Goal: Find specific page/section: Find specific page/section

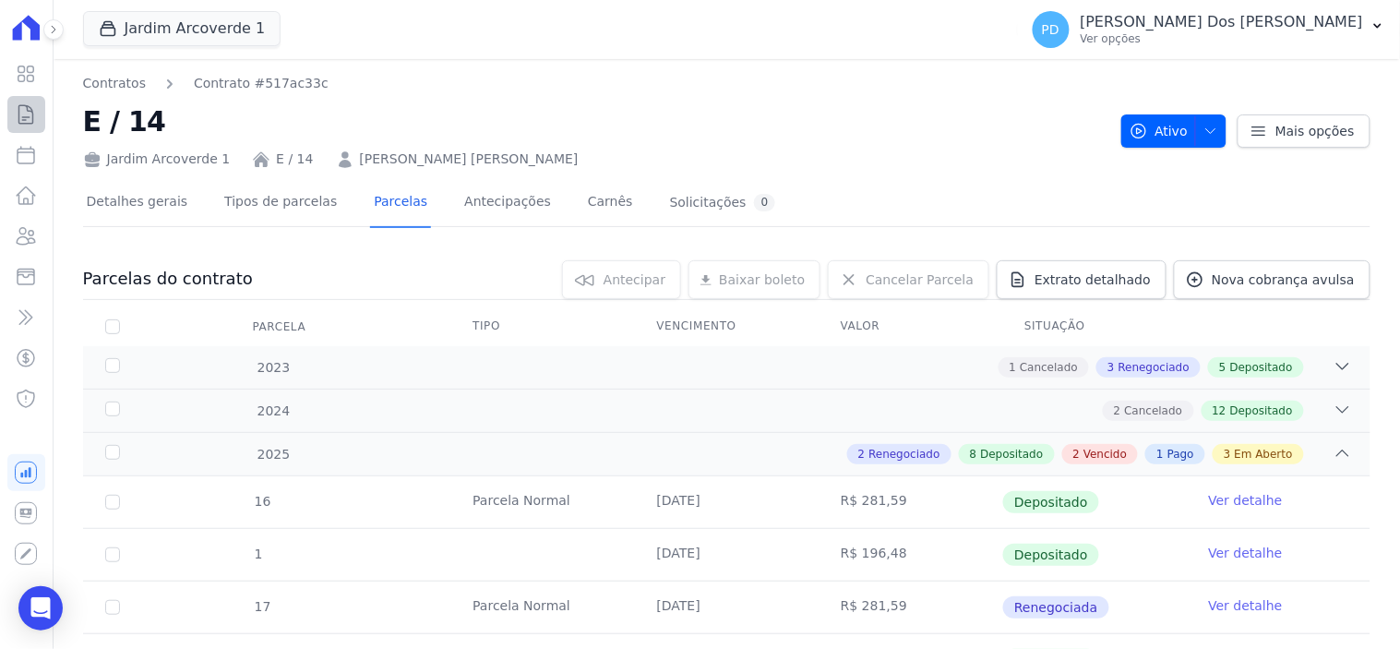
scroll to position [767, 0]
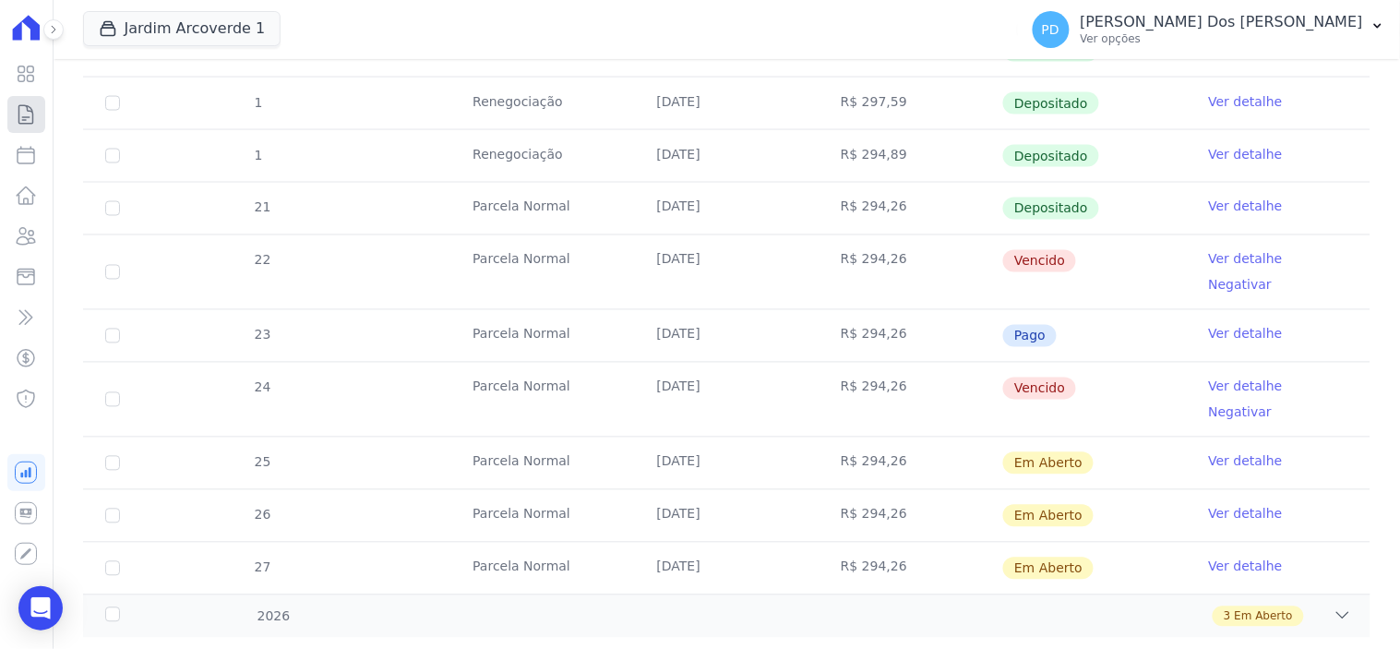
click at [28, 124] on icon at bounding box center [26, 114] width 22 height 22
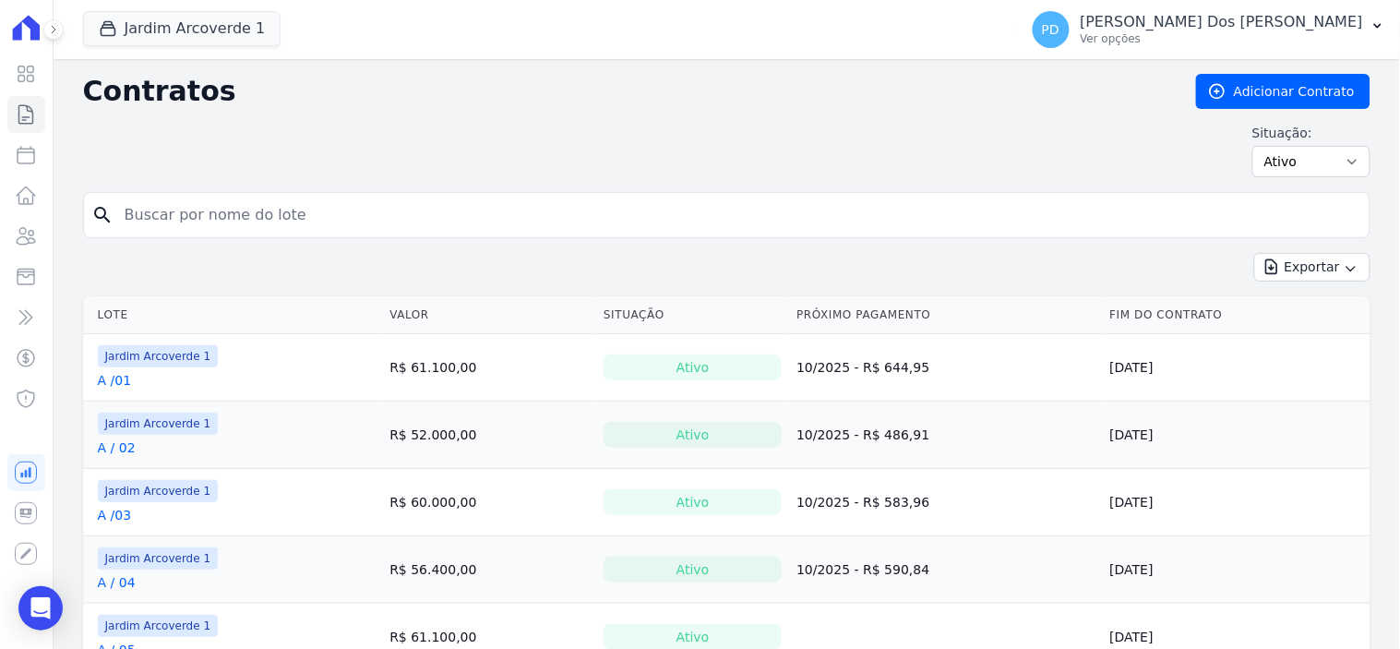
click at [198, 218] on input "search" at bounding box center [738, 215] width 1249 height 37
type input "b / 13"
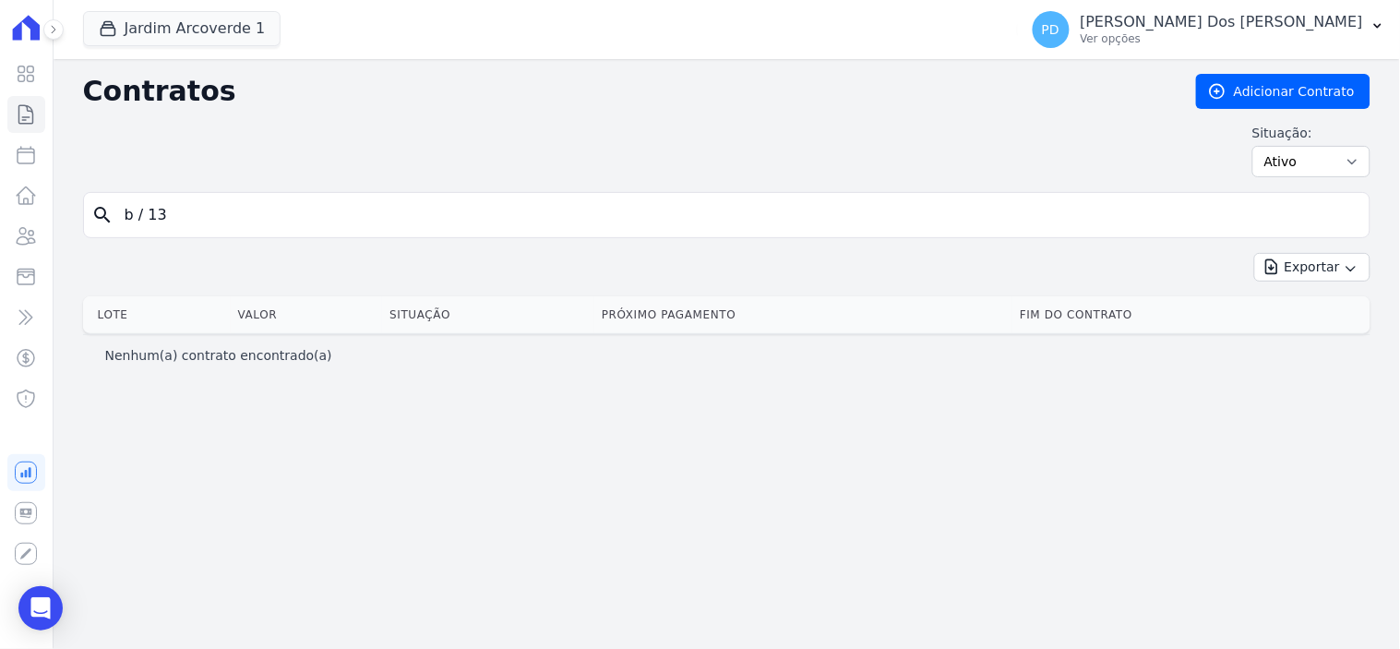
click at [150, 219] on input "b / 13" at bounding box center [738, 215] width 1249 height 37
type input "b /13"
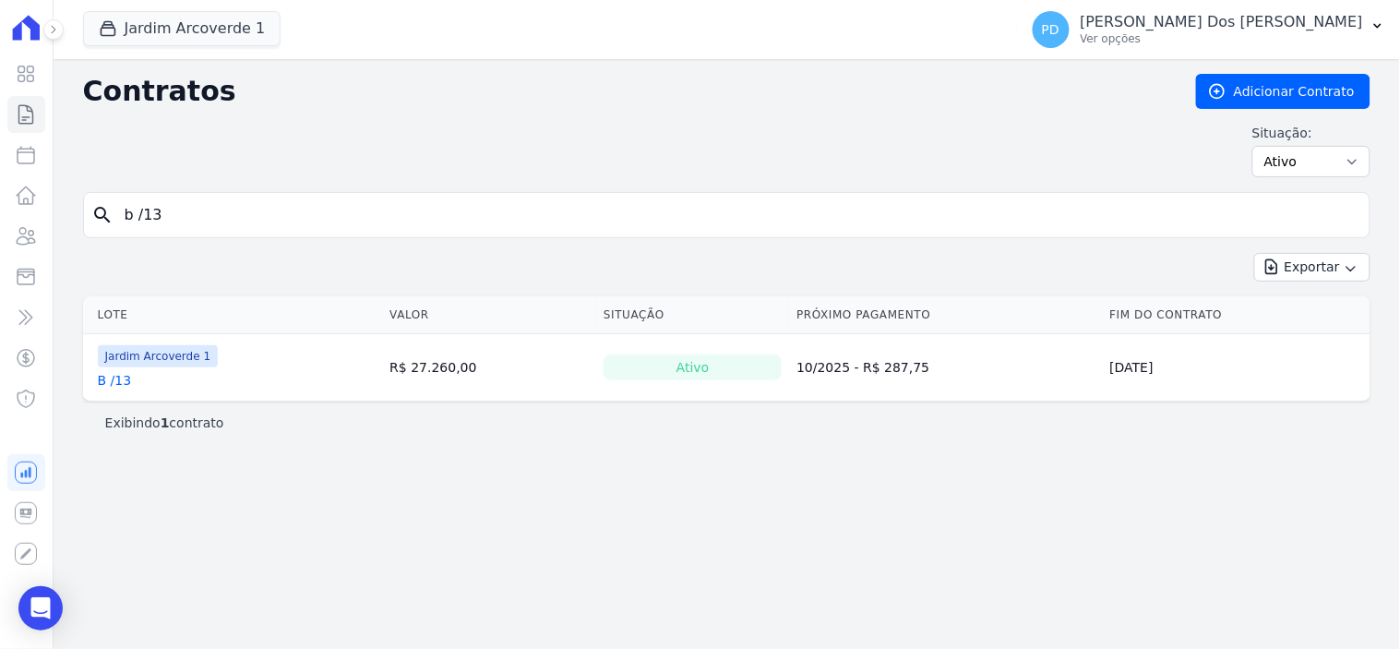
click at [116, 383] on link "B /13" at bounding box center [115, 380] width 34 height 18
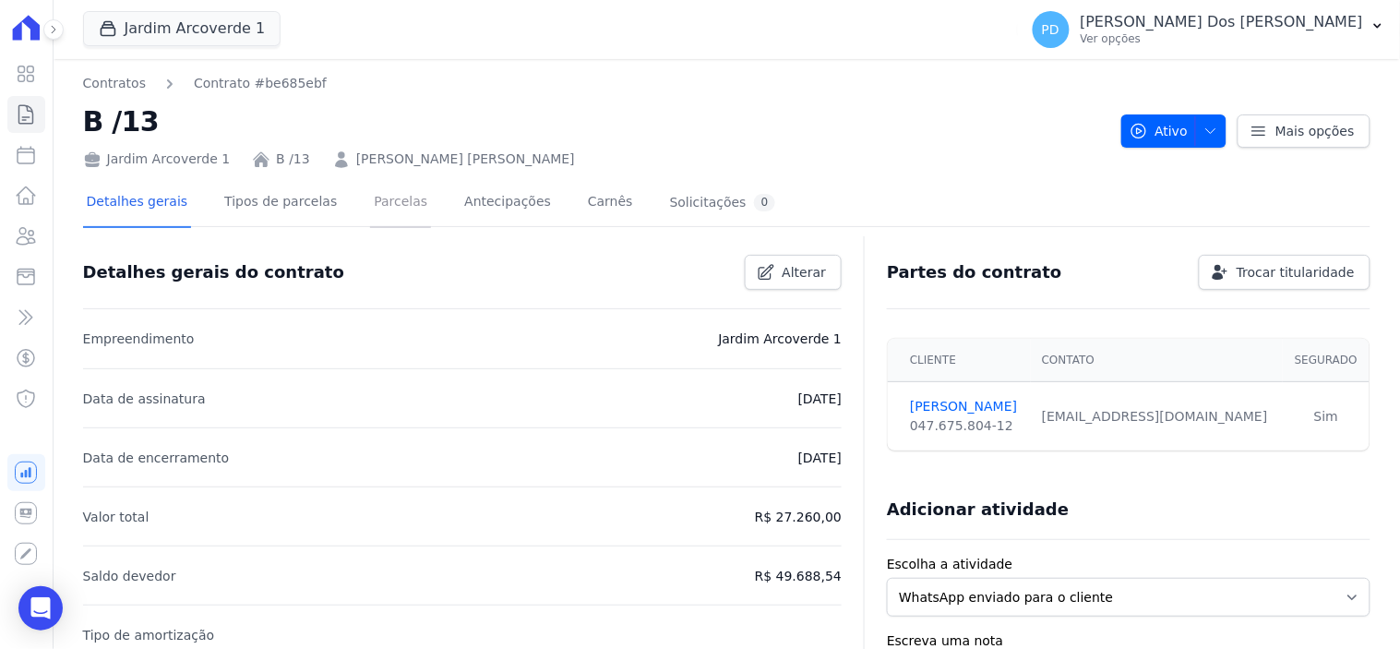
click at [385, 201] on link "Parcelas" at bounding box center [400, 203] width 61 height 49
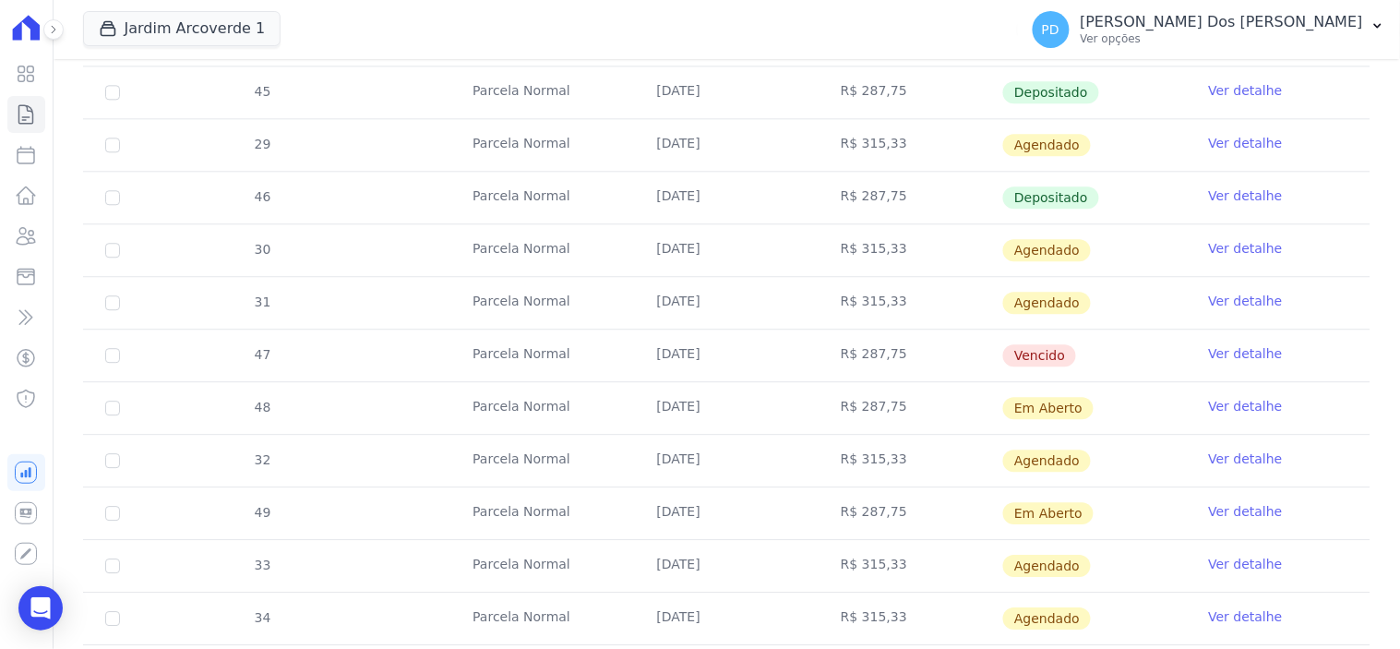
scroll to position [1231, 0]
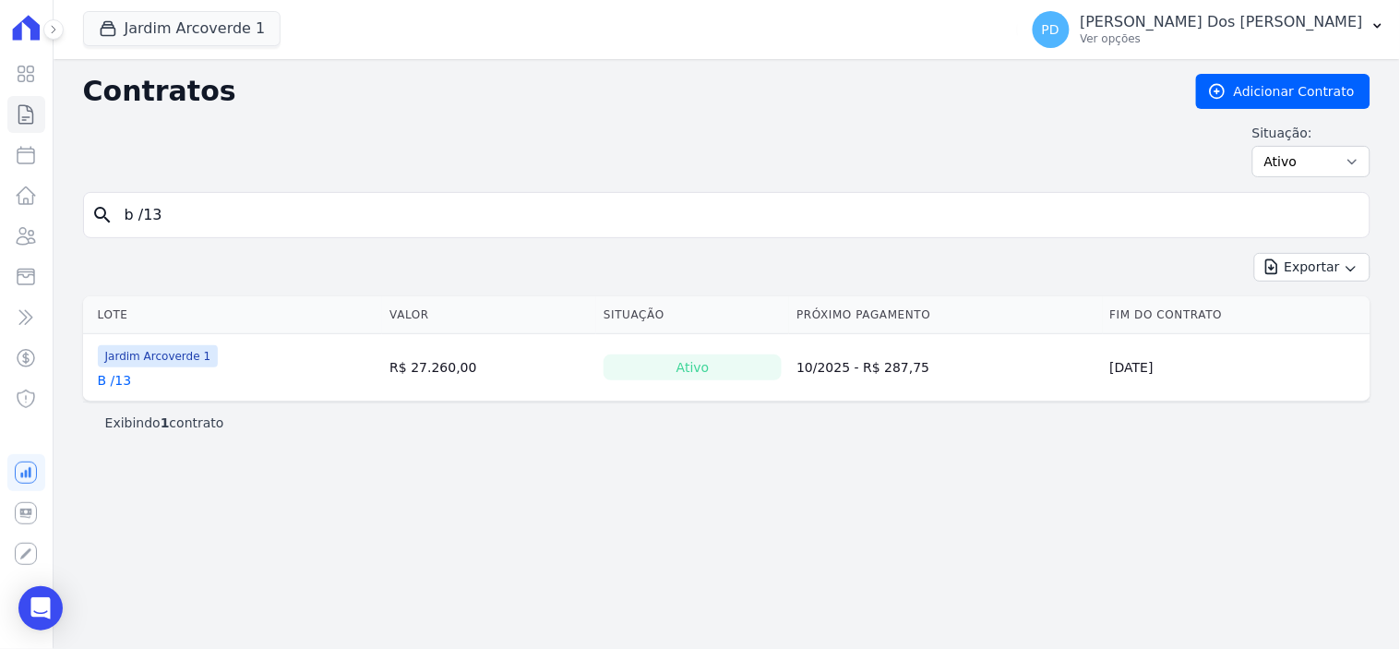
click at [210, 210] on input "b /13" at bounding box center [738, 215] width 1249 height 37
type input "b / 38"
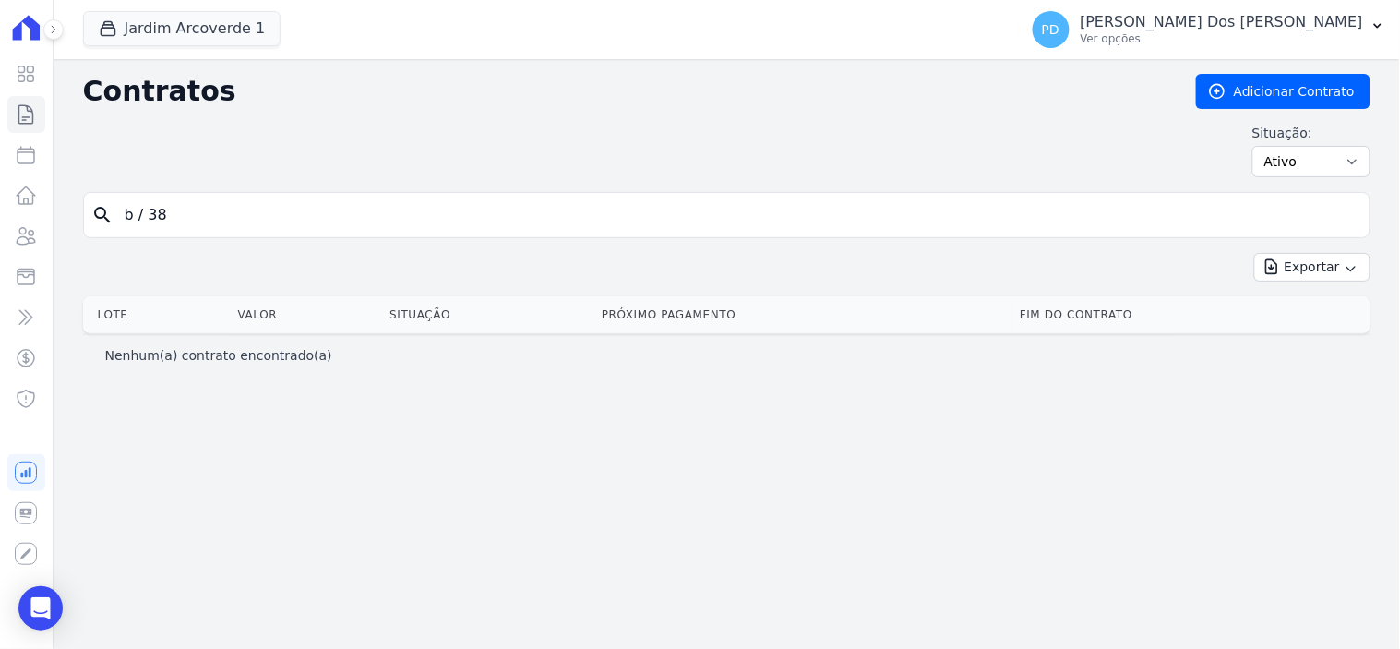
drag, startPoint x: 145, startPoint y: 216, endPoint x: 227, endPoint y: 214, distance: 82.2
click at [145, 216] on input "b / 38" at bounding box center [738, 215] width 1249 height 37
type input "b /38"
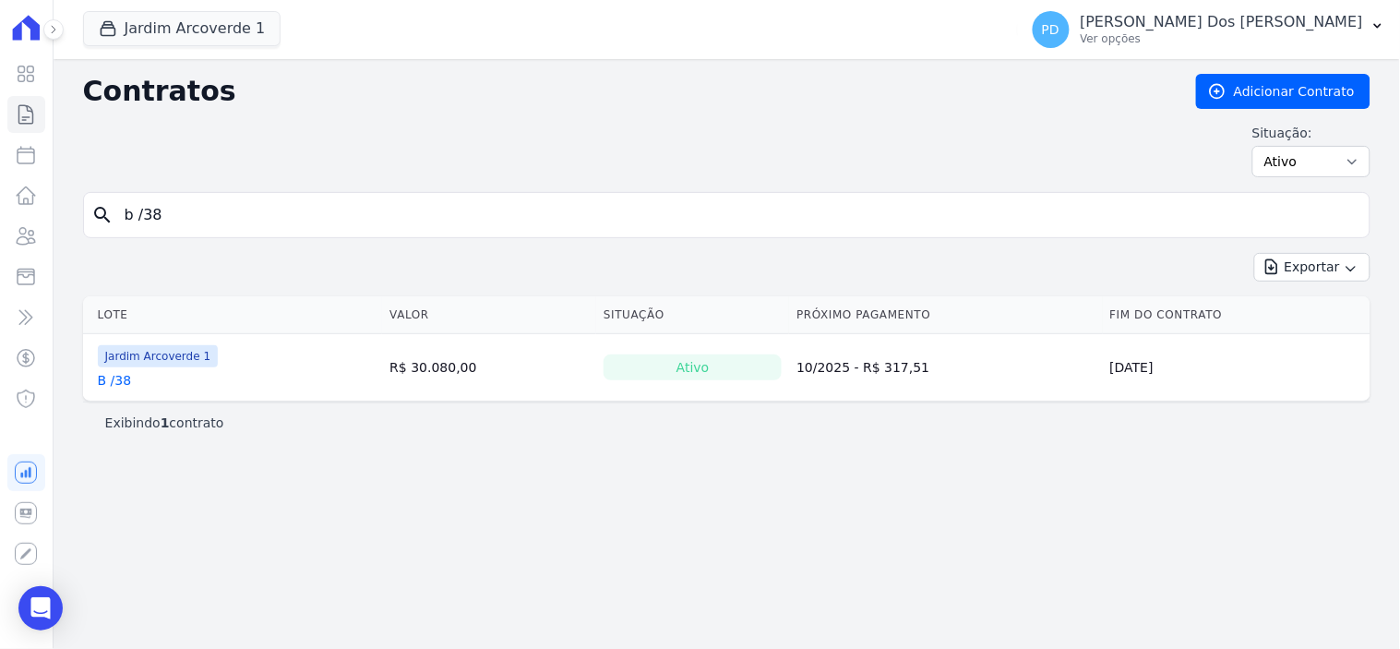
click at [121, 383] on link "B /38" at bounding box center [115, 380] width 34 height 18
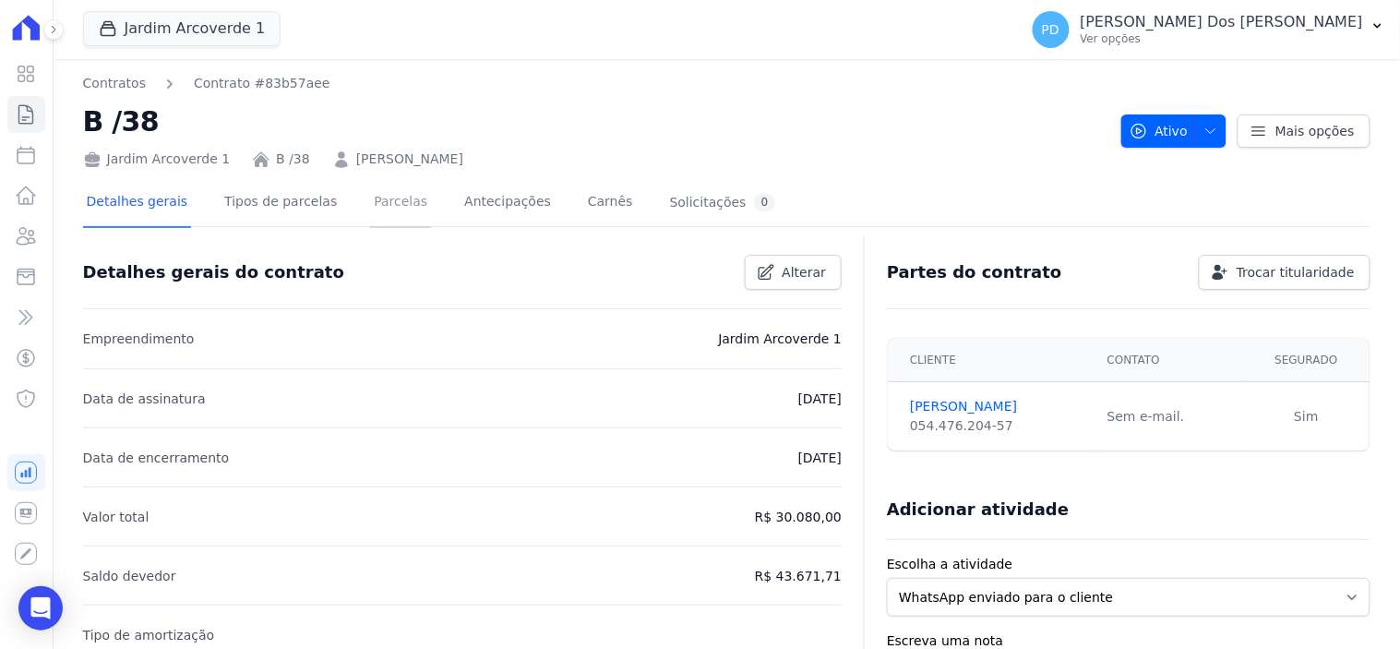
click at [372, 195] on link "Parcelas" at bounding box center [400, 203] width 61 height 49
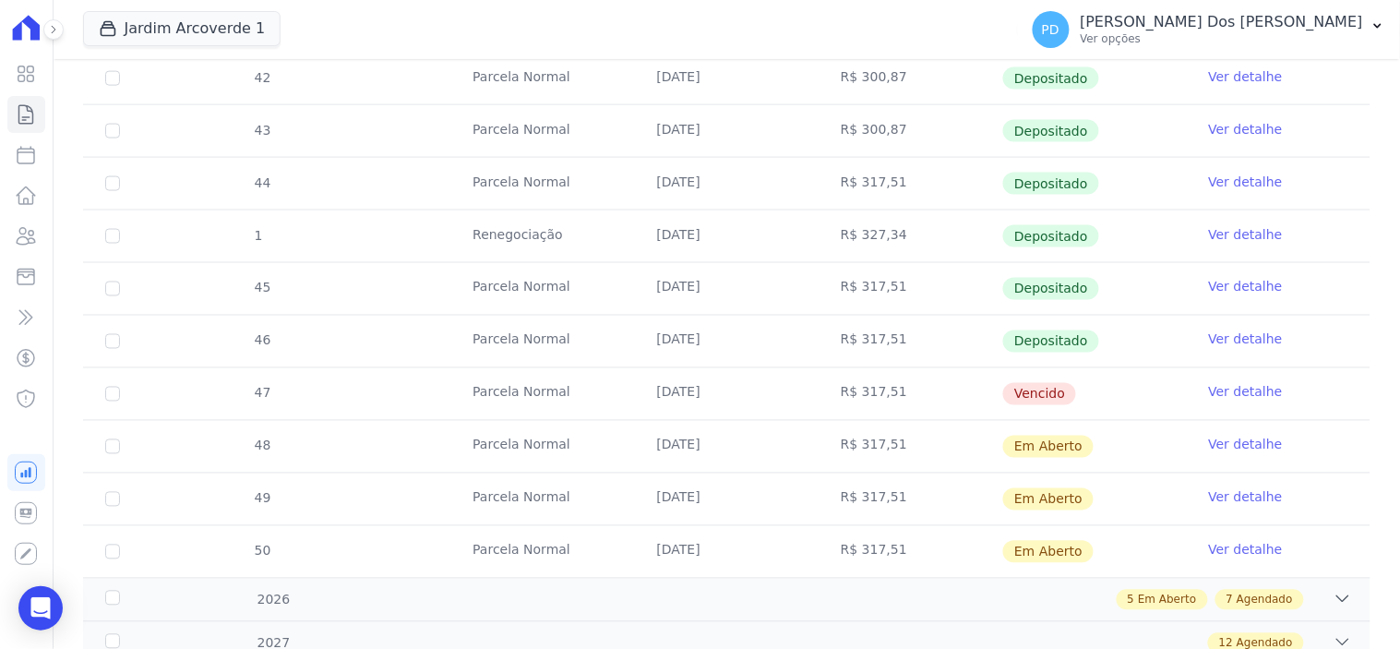
scroll to position [717, 0]
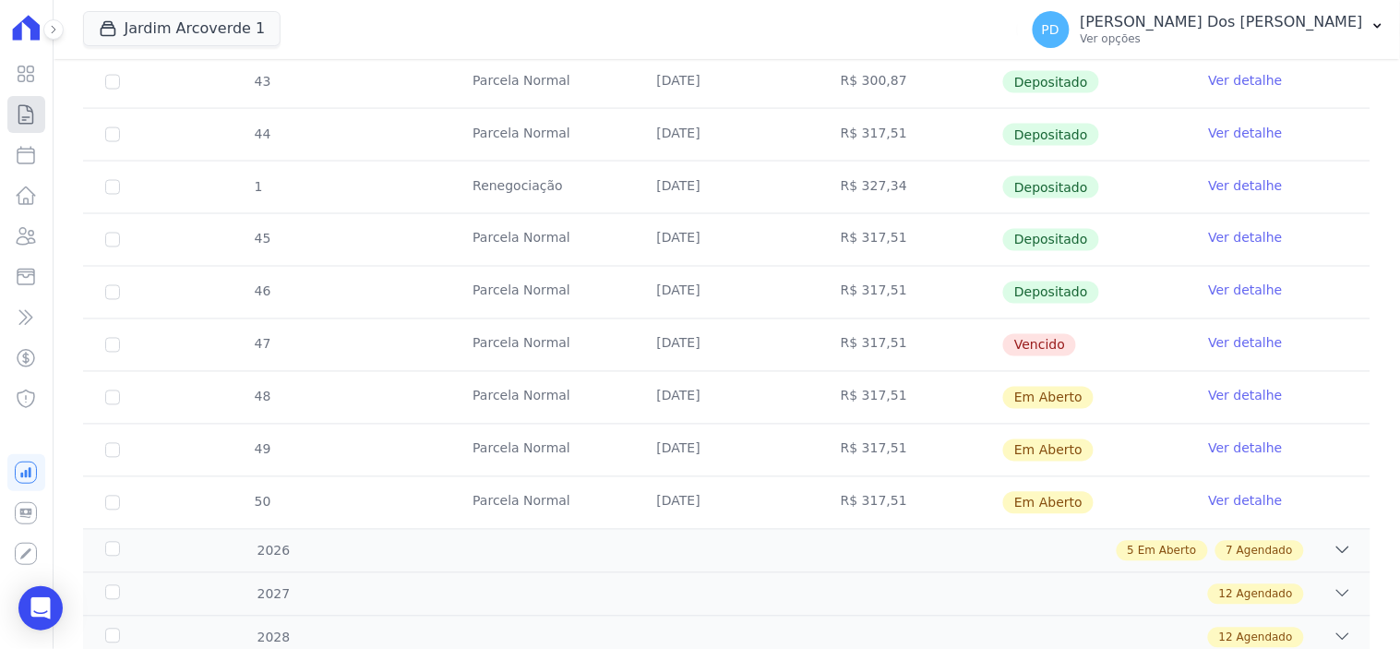
click at [26, 112] on icon at bounding box center [26, 114] width 22 height 22
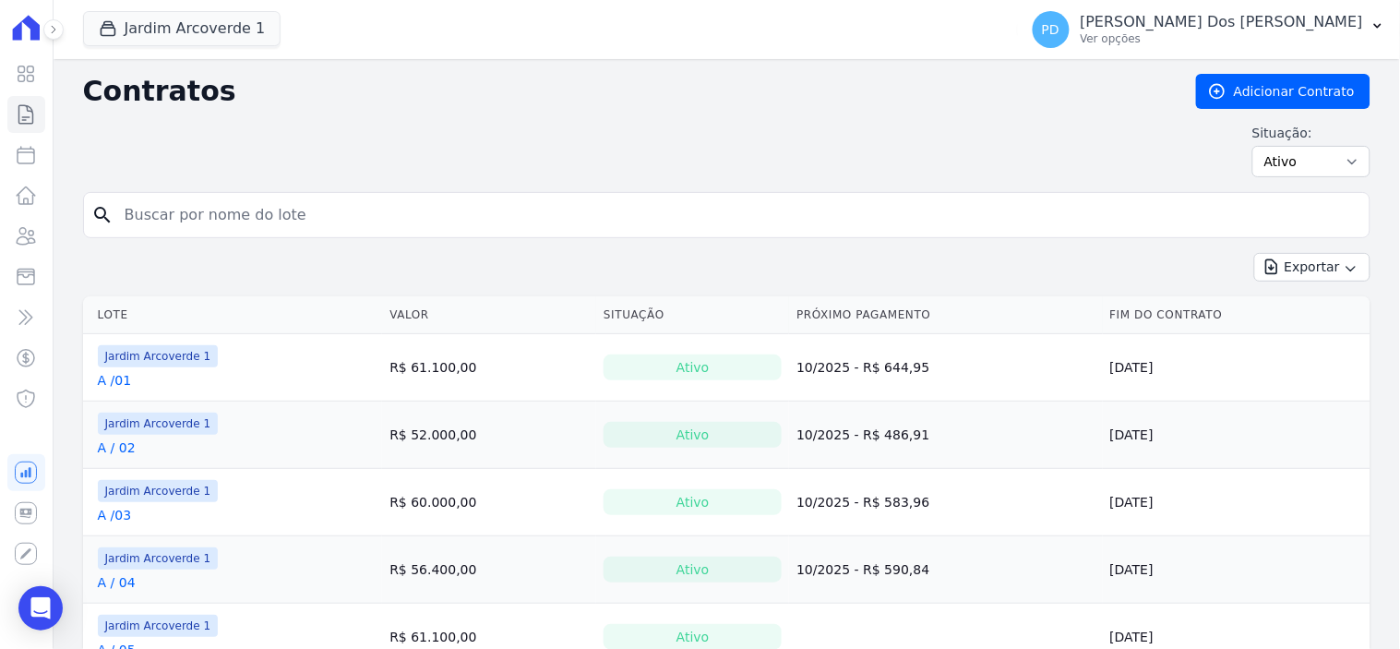
click at [162, 218] on input "search" at bounding box center [738, 215] width 1249 height 37
type input "a / 04"
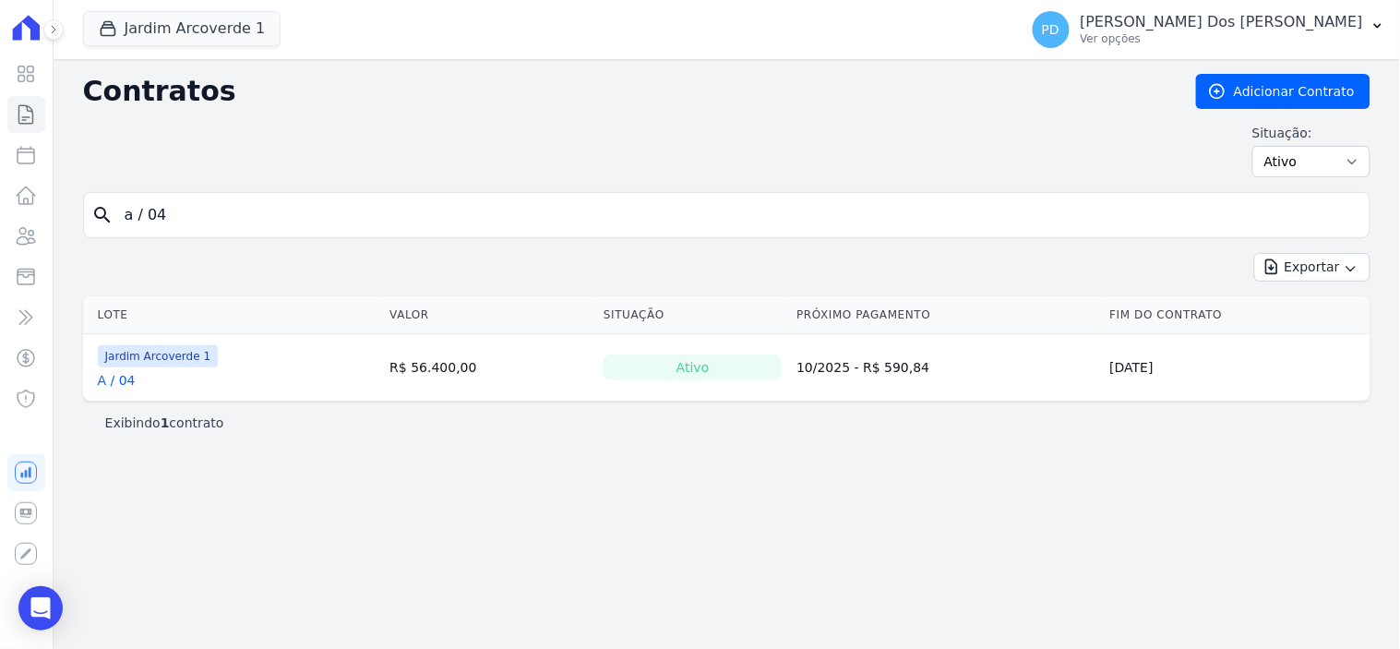
click at [120, 382] on link "A / 04" at bounding box center [117, 380] width 38 height 18
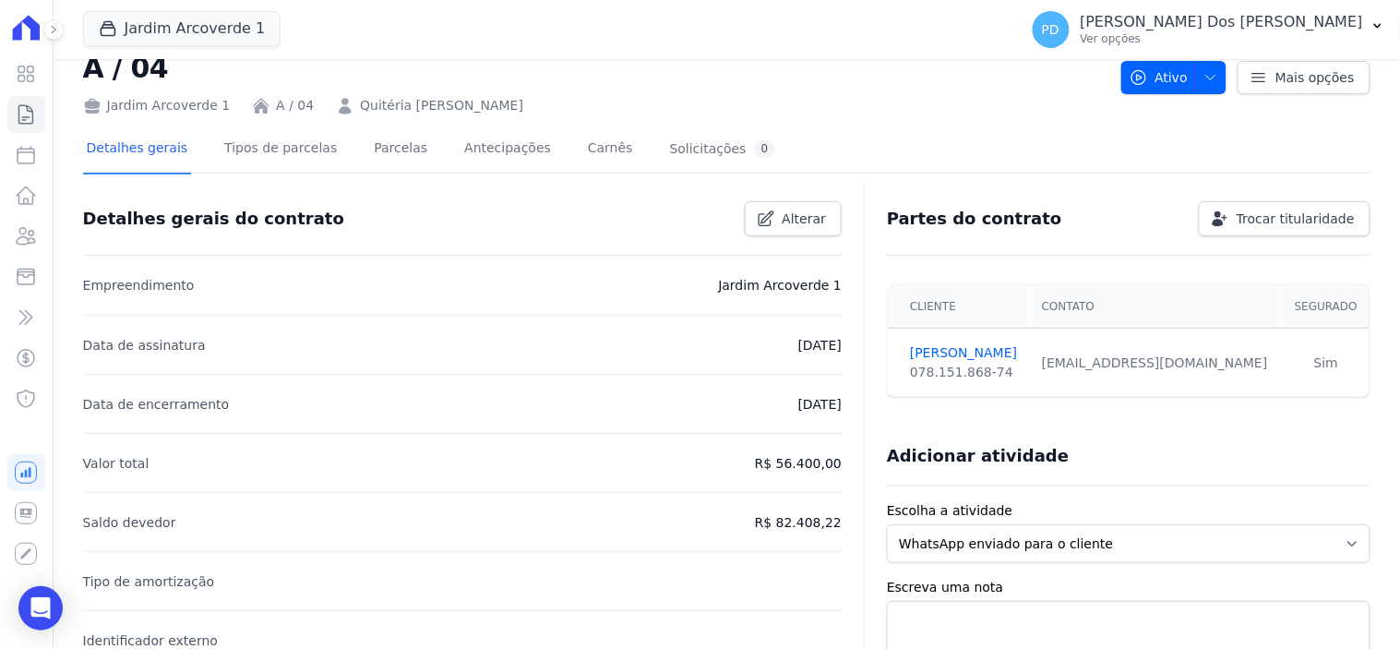
scroll to position [102, 0]
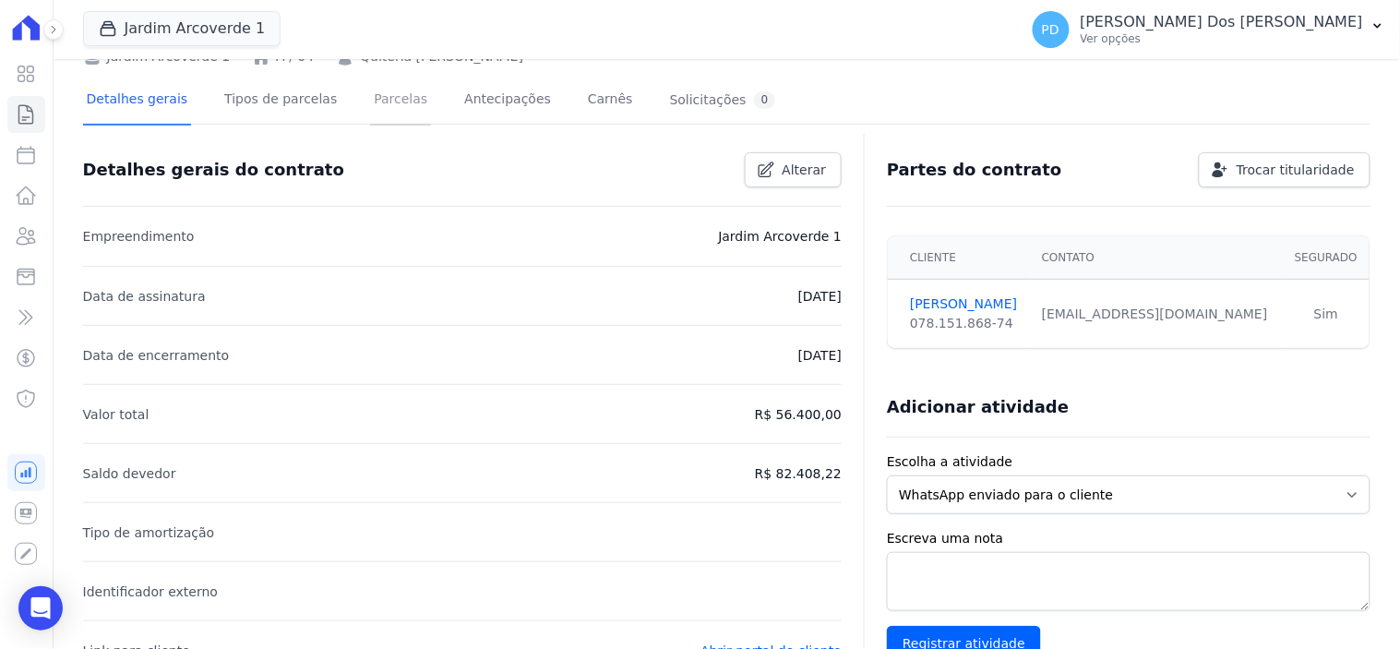
click at [376, 100] on link "Parcelas" at bounding box center [400, 101] width 61 height 49
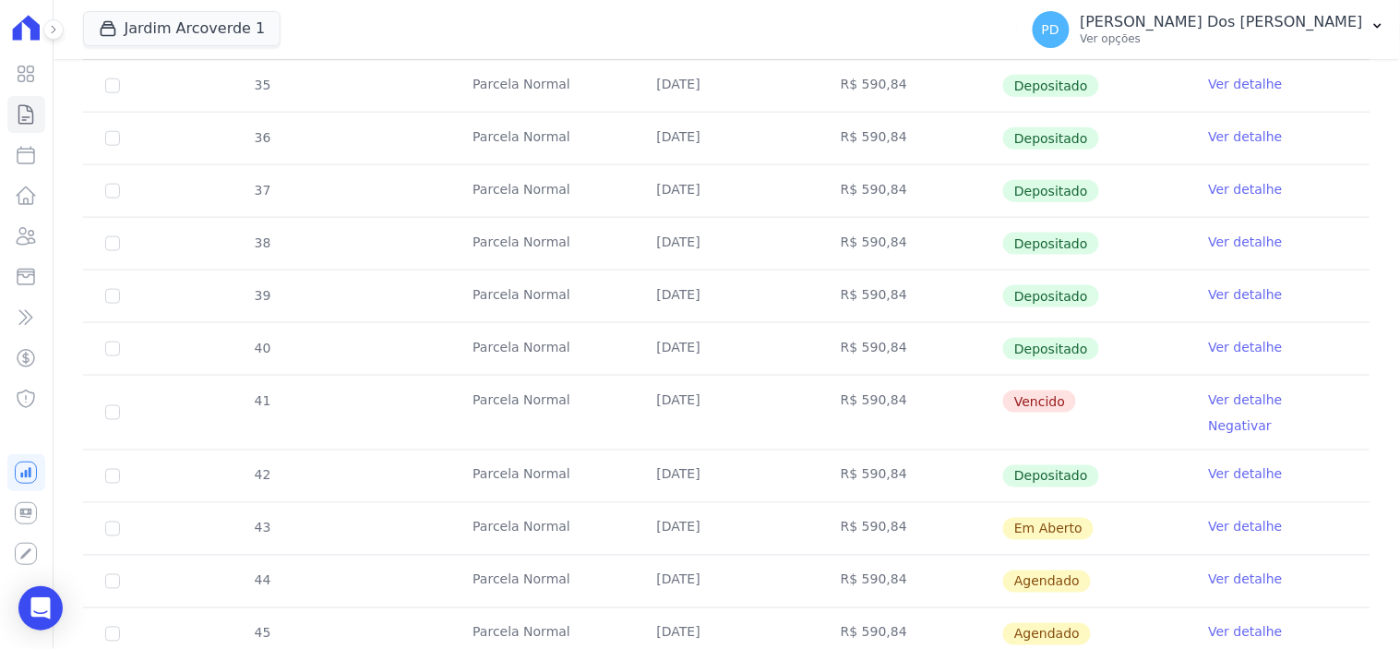
scroll to position [615, 0]
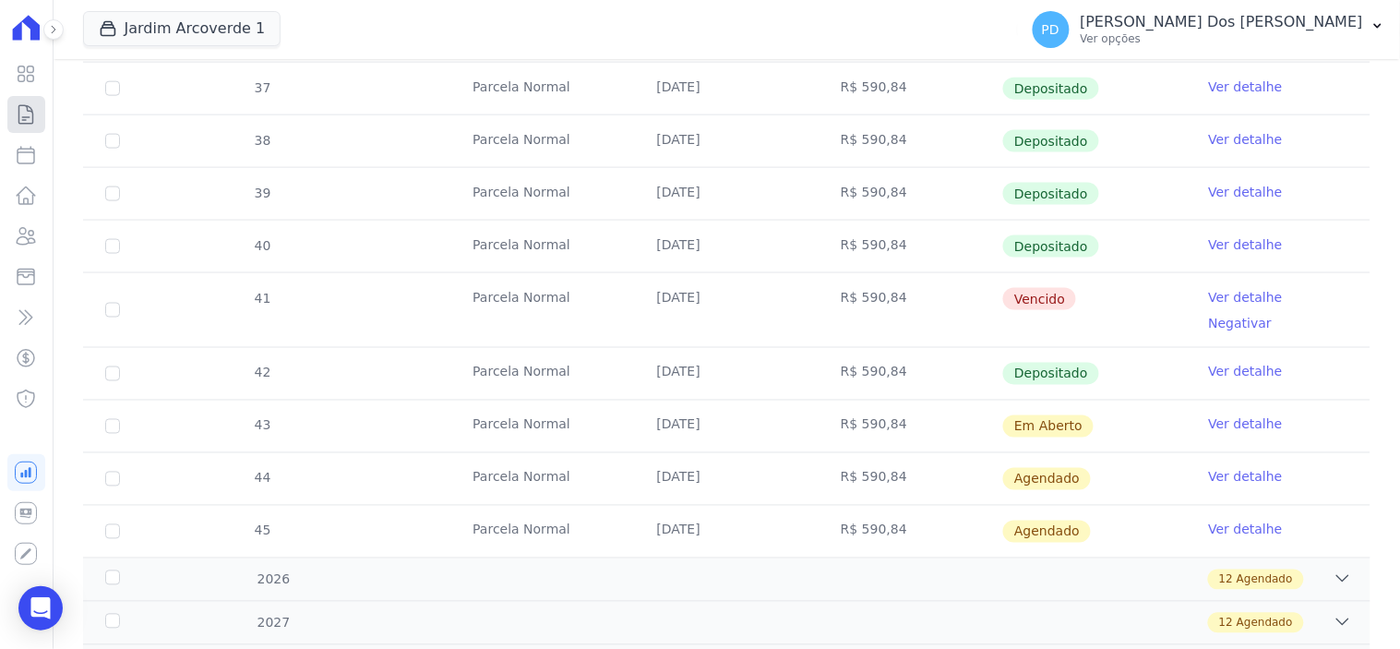
click at [28, 113] on icon at bounding box center [26, 114] width 22 height 22
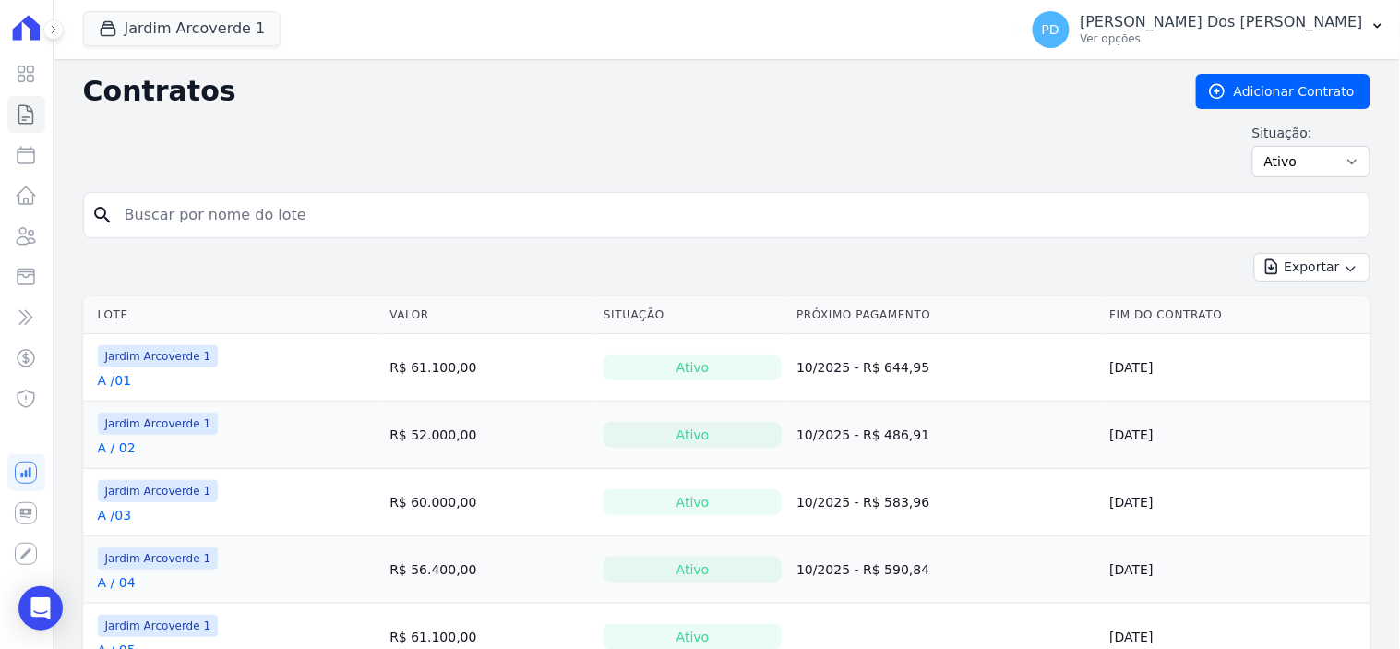
click at [330, 217] on input "search" at bounding box center [738, 215] width 1249 height 37
type input "b / 18"
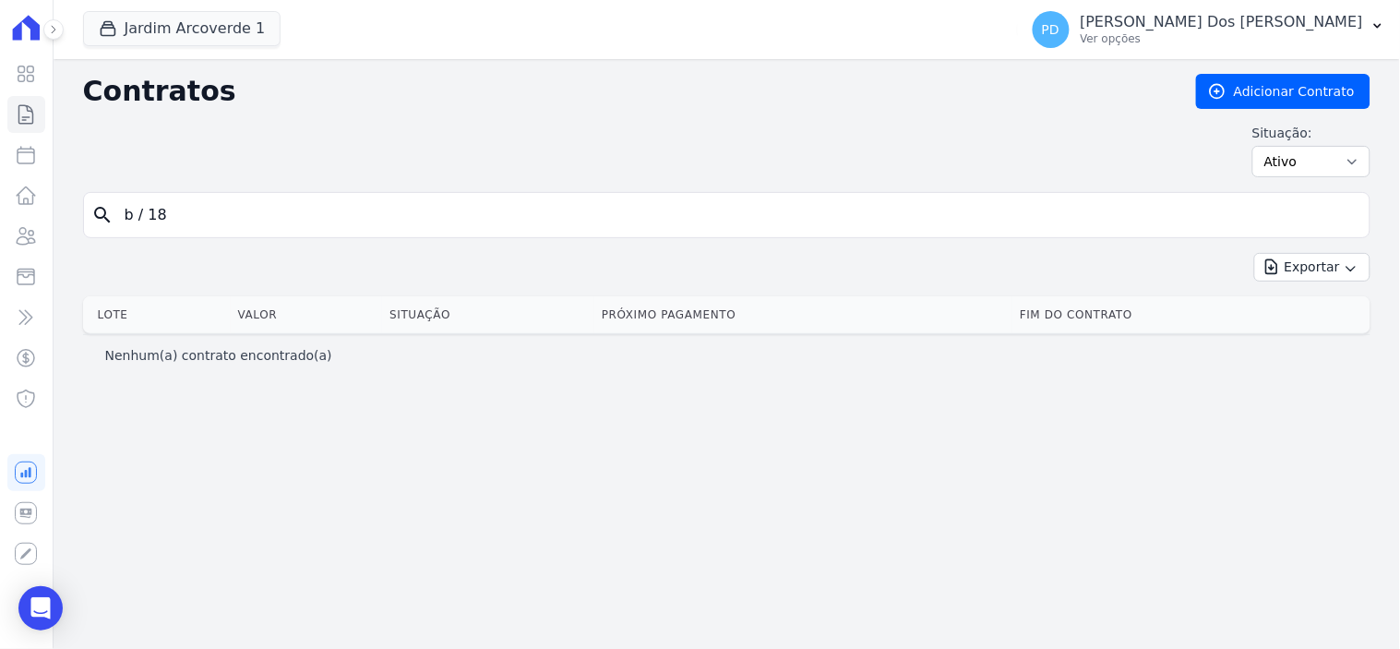
drag, startPoint x: 151, startPoint y: 222, endPoint x: 318, endPoint y: 222, distance: 167.1
click at [153, 222] on input "b / 18" at bounding box center [738, 215] width 1249 height 37
type input "b /18"
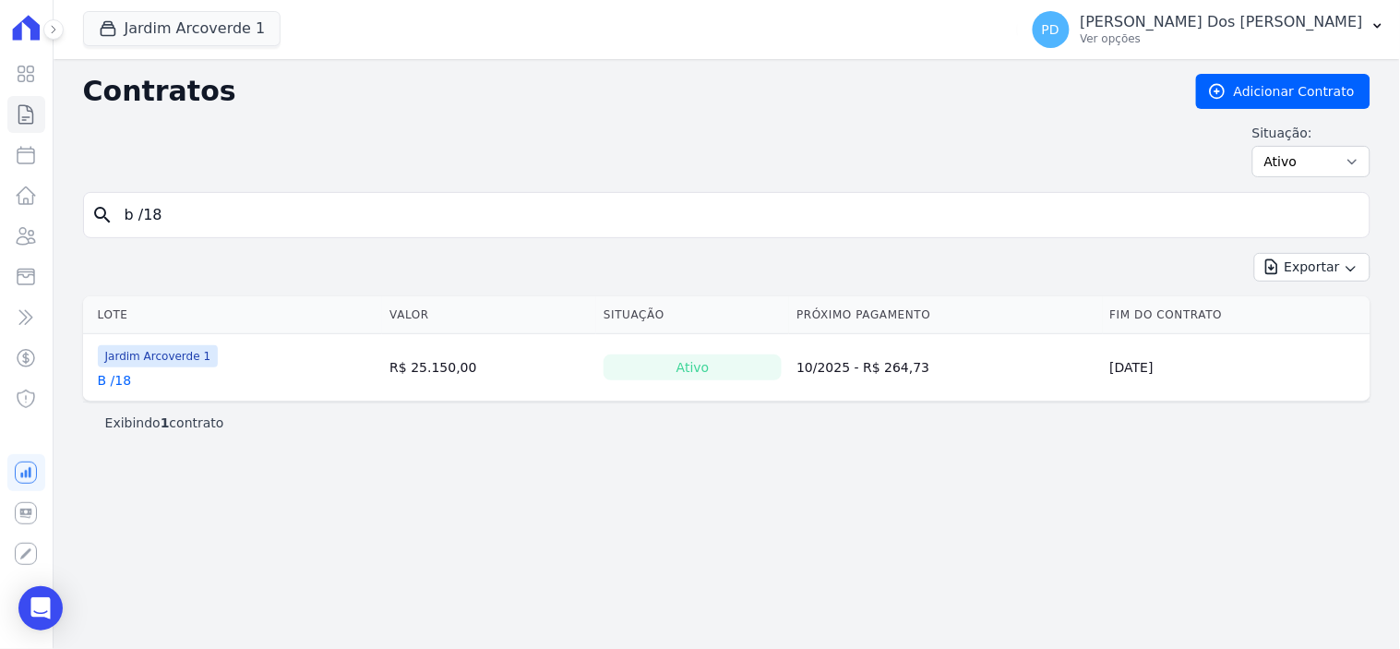
click at [121, 385] on link "B /18" at bounding box center [115, 380] width 34 height 18
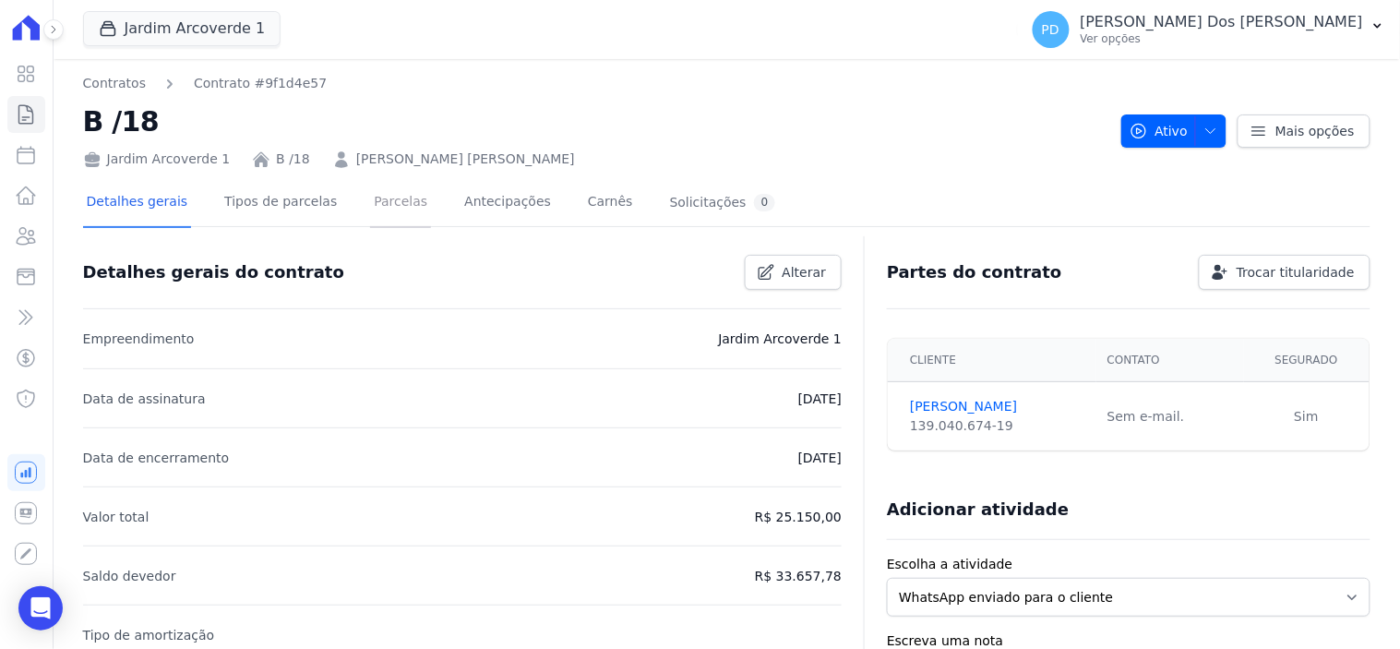
click at [383, 195] on link "Parcelas" at bounding box center [400, 203] width 61 height 49
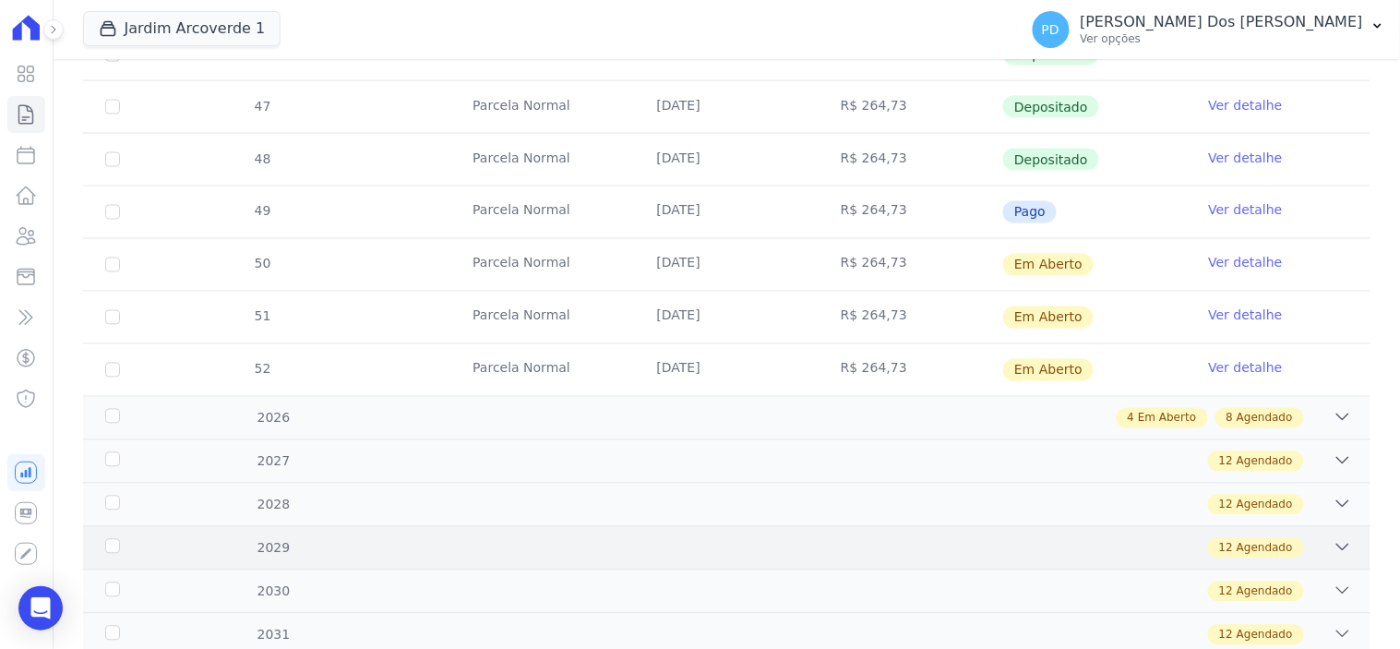
scroll to position [717, 0]
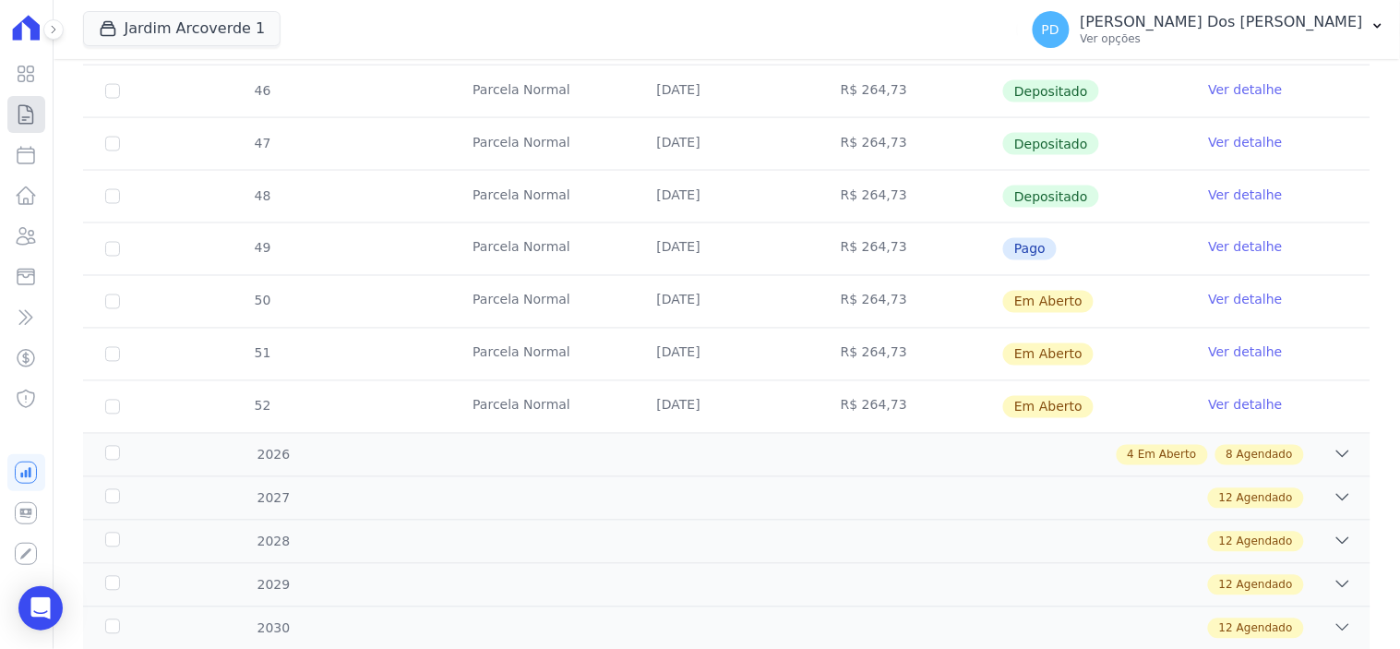
click at [31, 109] on icon at bounding box center [26, 114] width 14 height 18
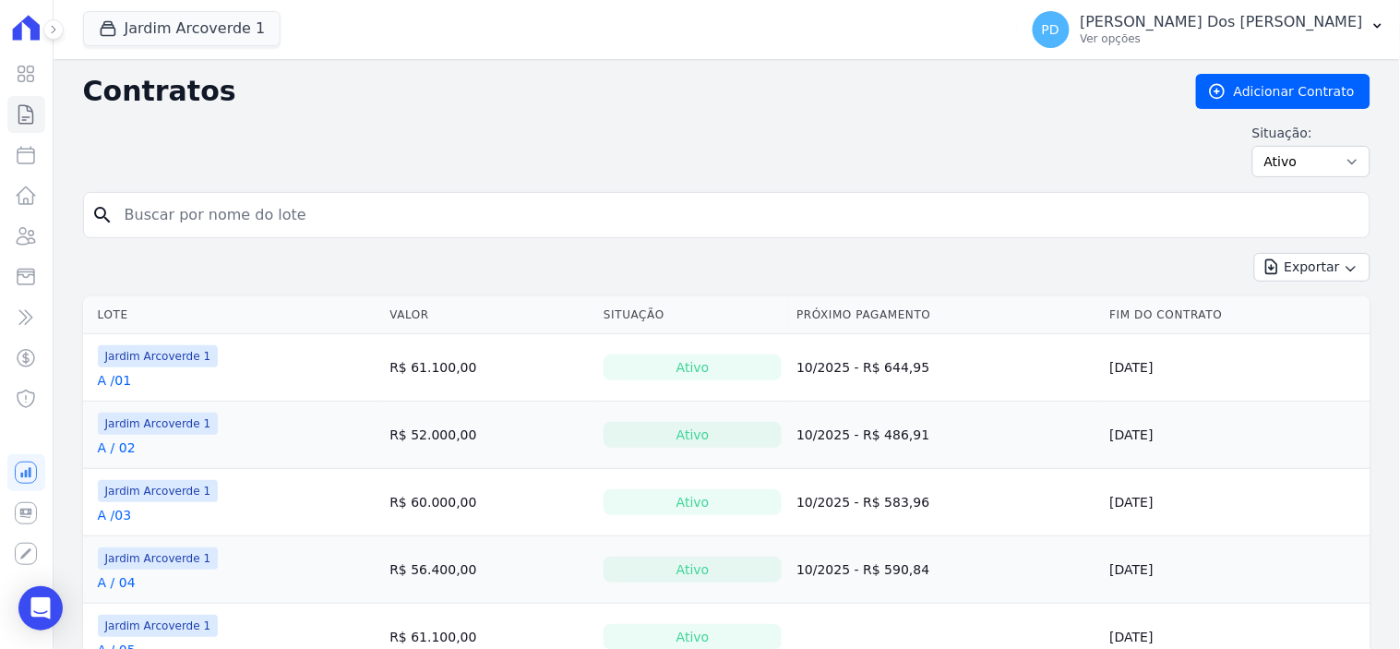
click at [270, 222] on input "search" at bounding box center [738, 215] width 1249 height 37
type input "i / 33"
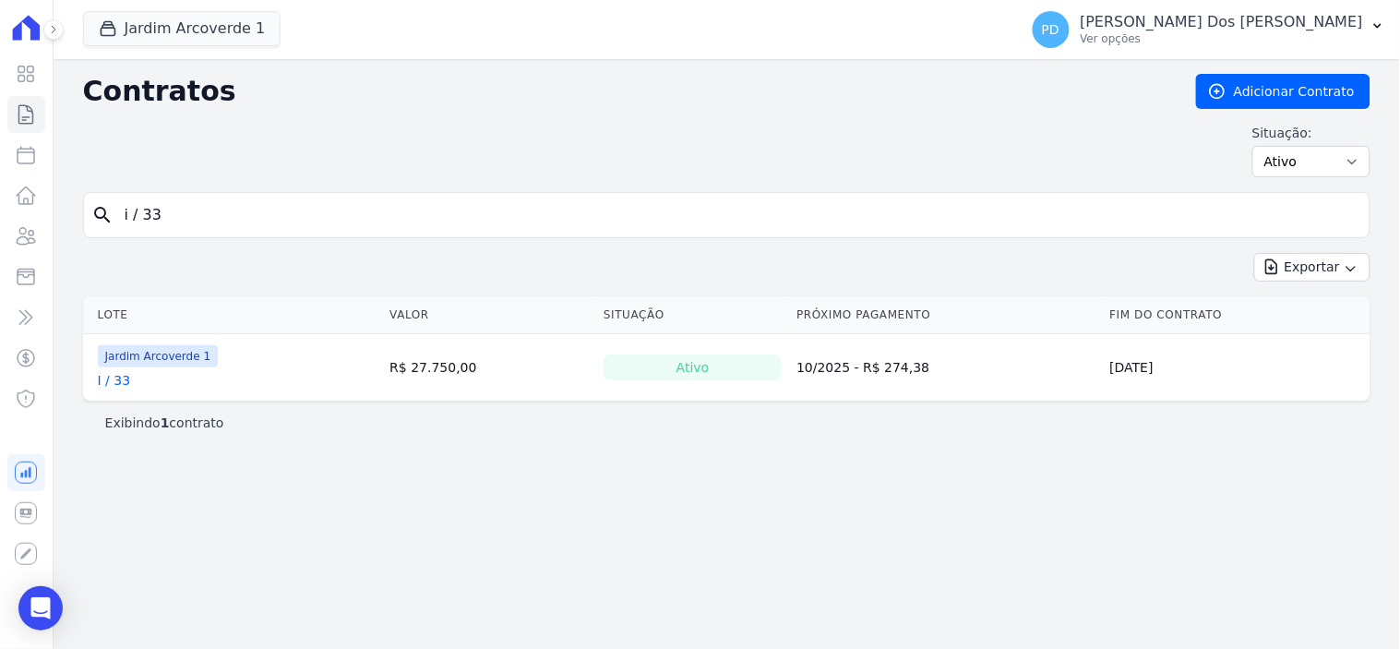
click at [116, 385] on link "I / 33" at bounding box center [114, 380] width 33 height 18
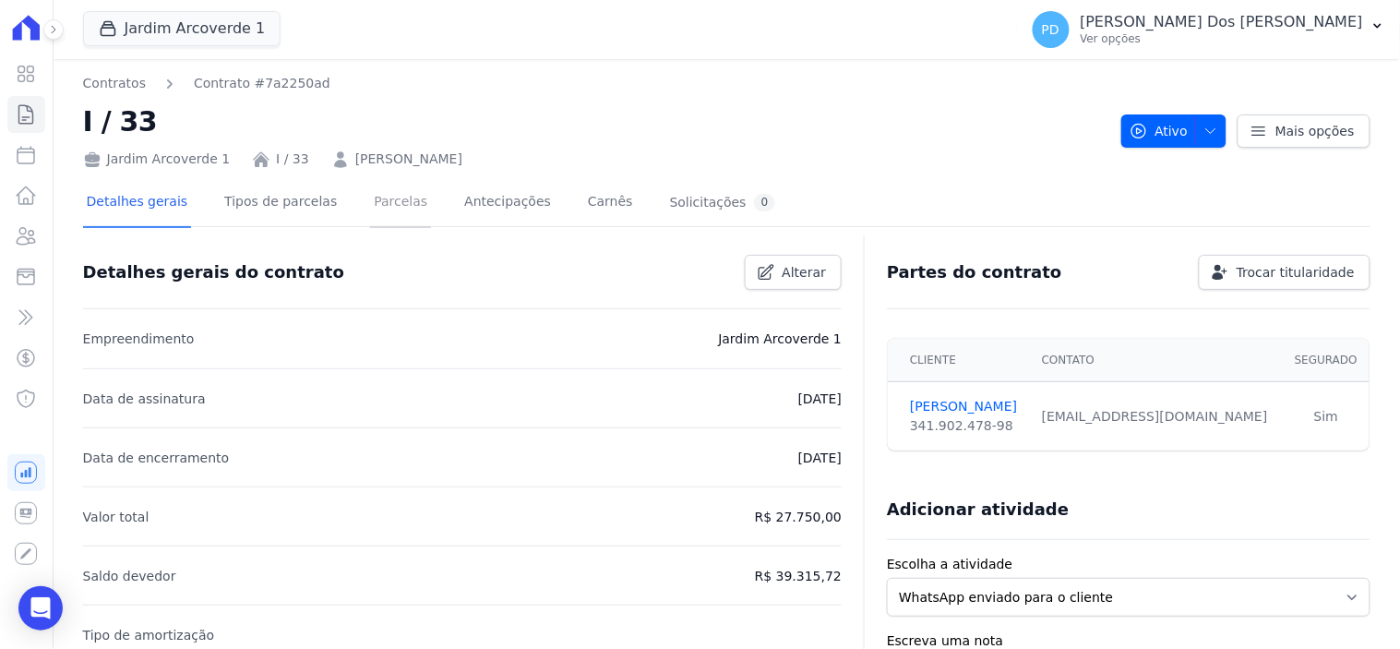
click at [381, 203] on link "Parcelas" at bounding box center [400, 203] width 61 height 49
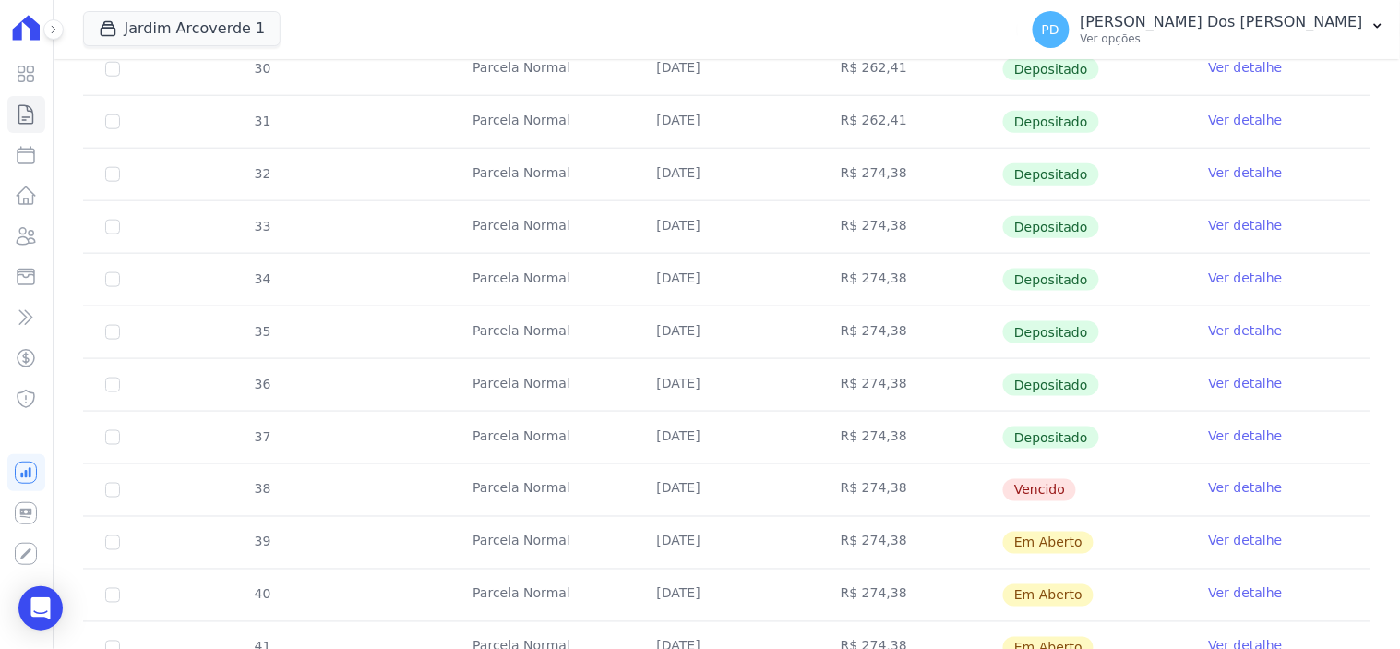
scroll to position [512, 0]
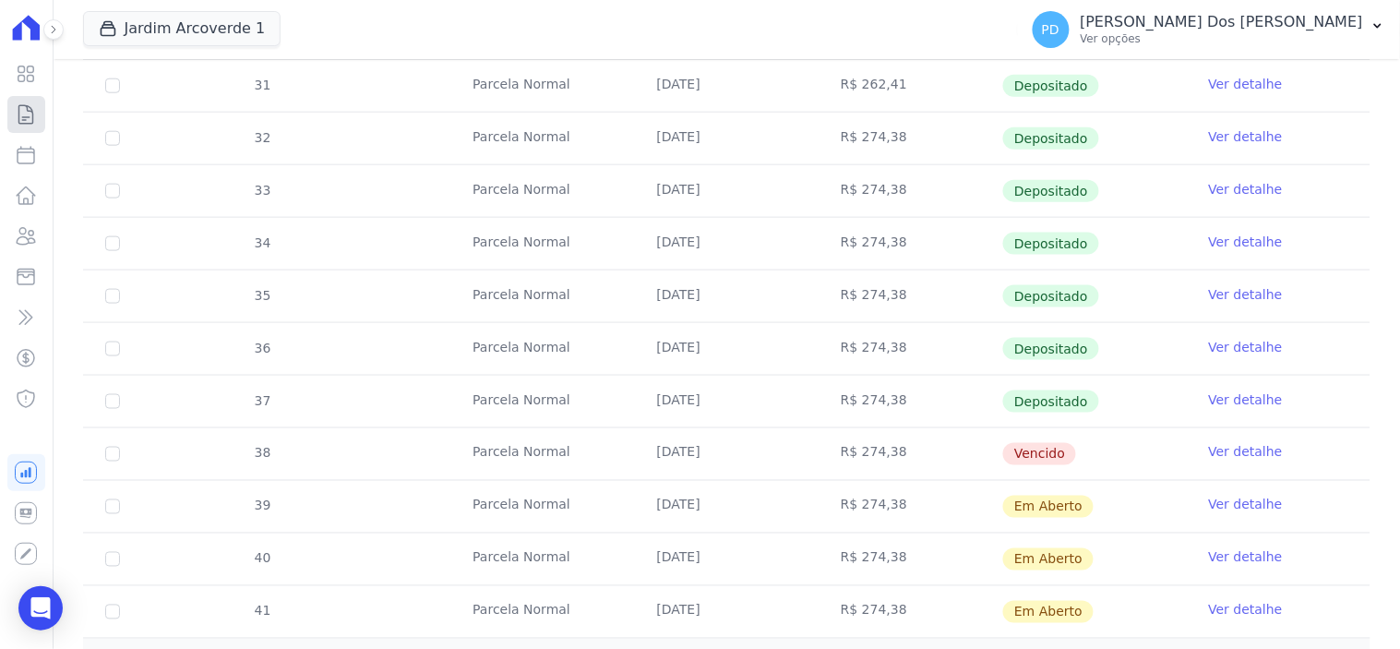
click at [23, 120] on icon at bounding box center [26, 114] width 14 height 18
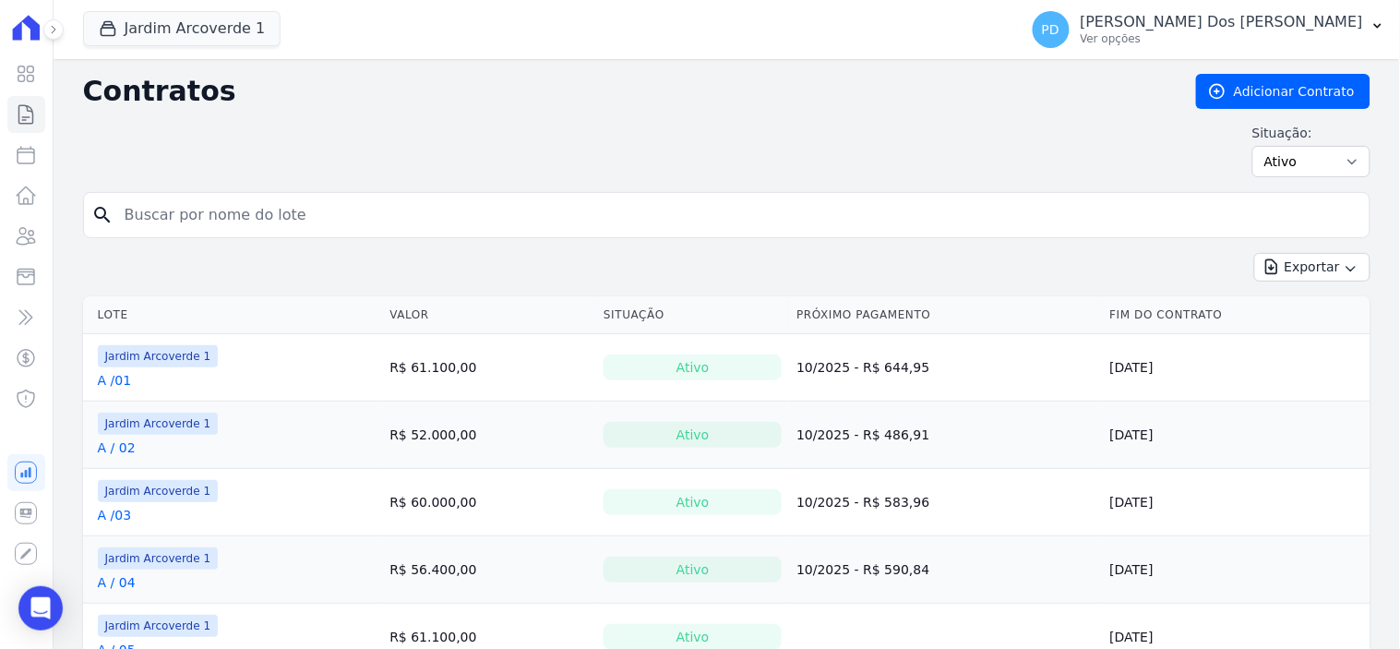
click at [275, 215] on input "search" at bounding box center [738, 215] width 1249 height 37
type input "a / 11"
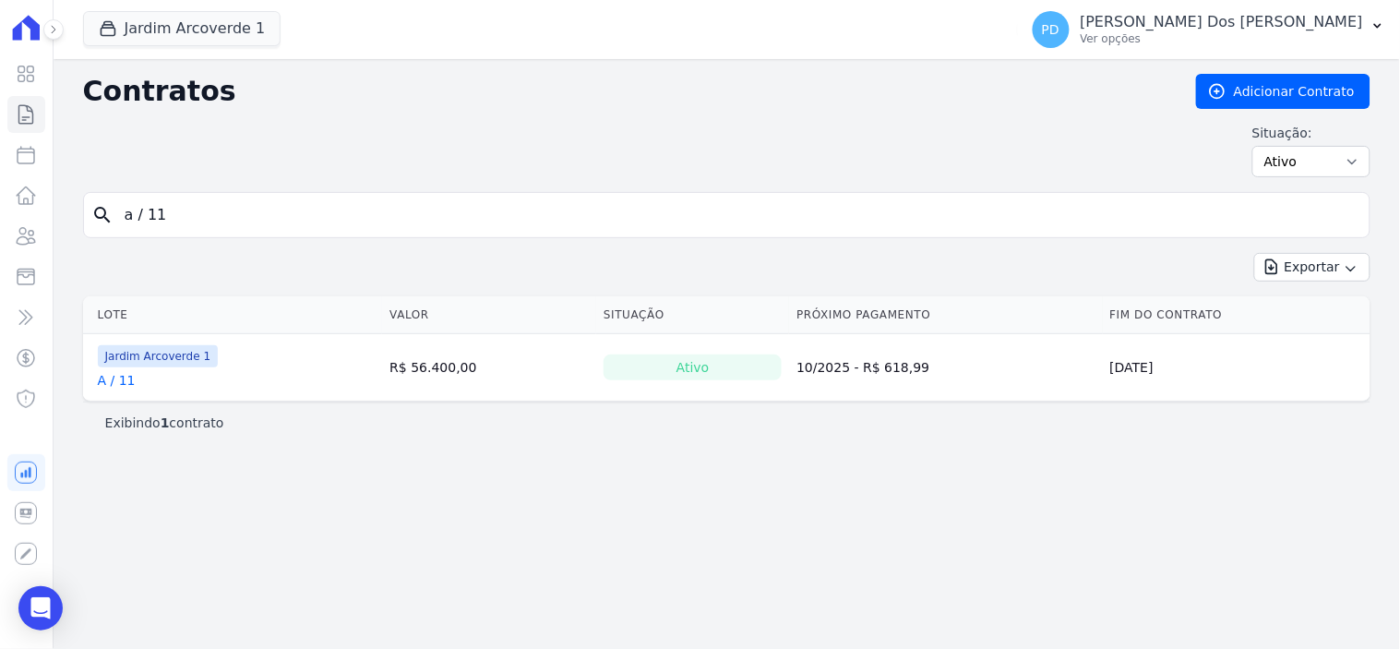
click at [123, 379] on link "A / 11" at bounding box center [117, 380] width 38 height 18
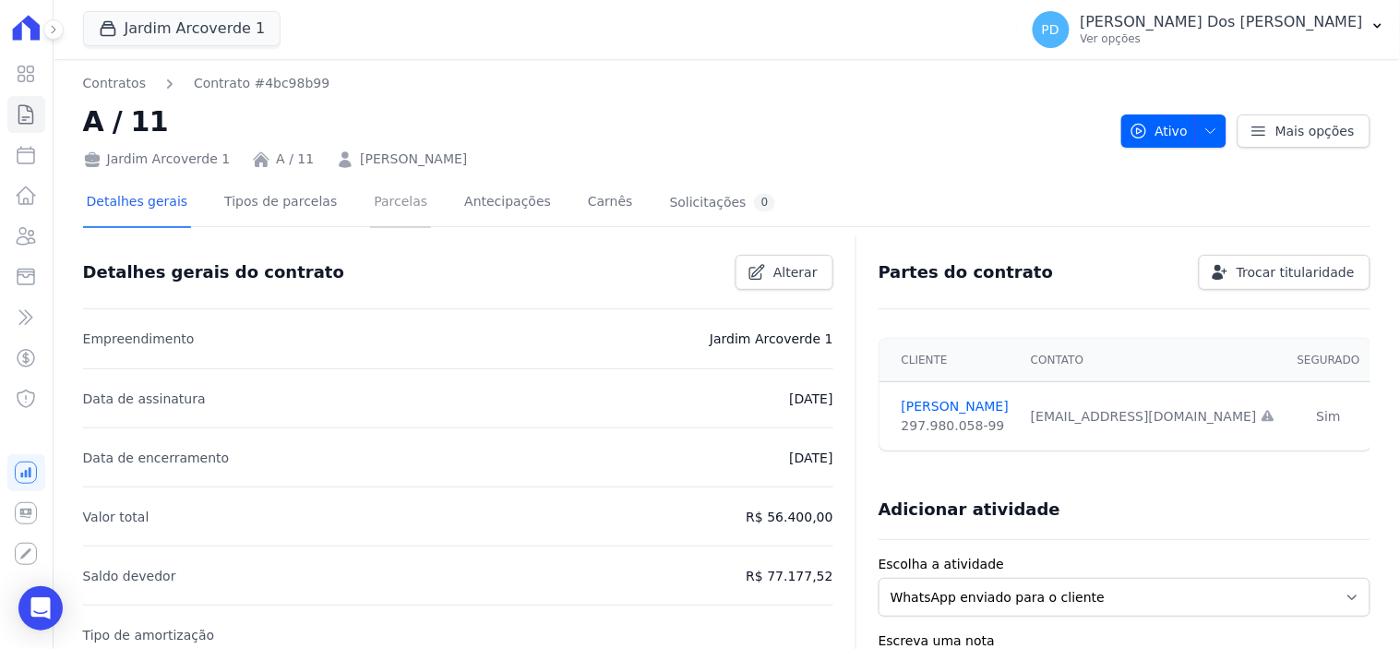
click at [388, 200] on link "Parcelas" at bounding box center [400, 203] width 61 height 49
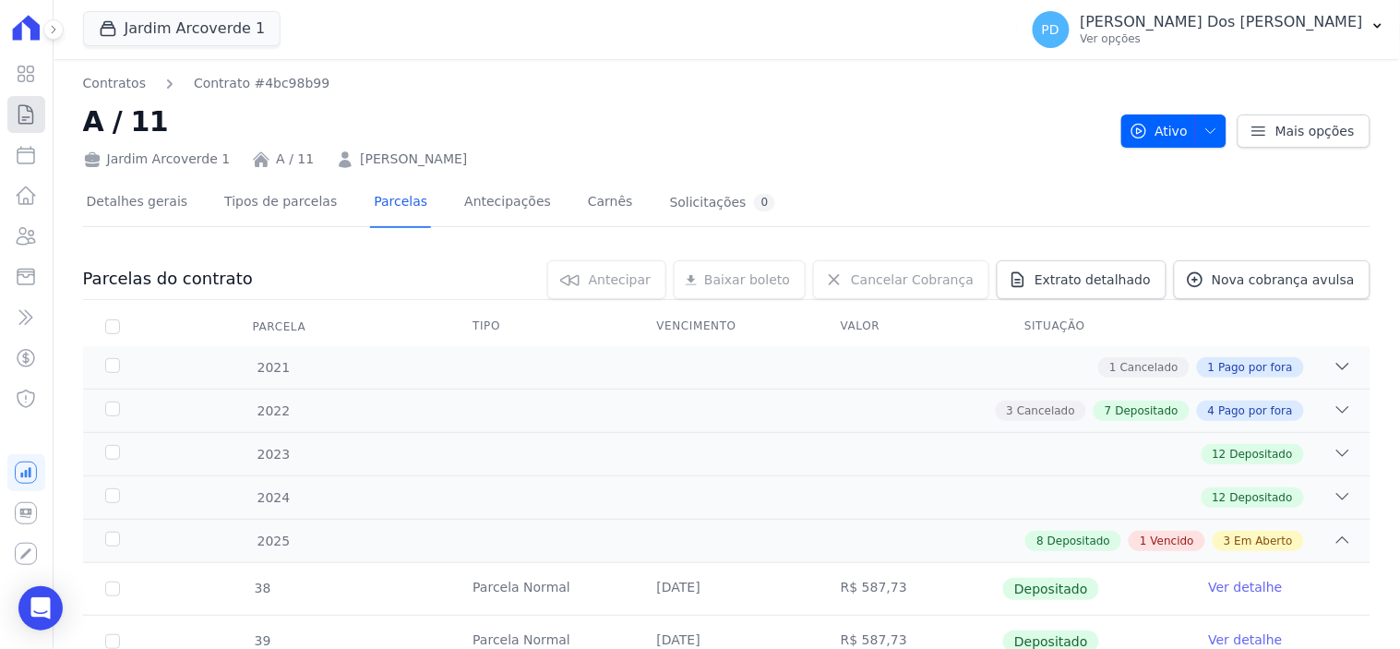
click at [33, 113] on icon at bounding box center [26, 114] width 22 height 22
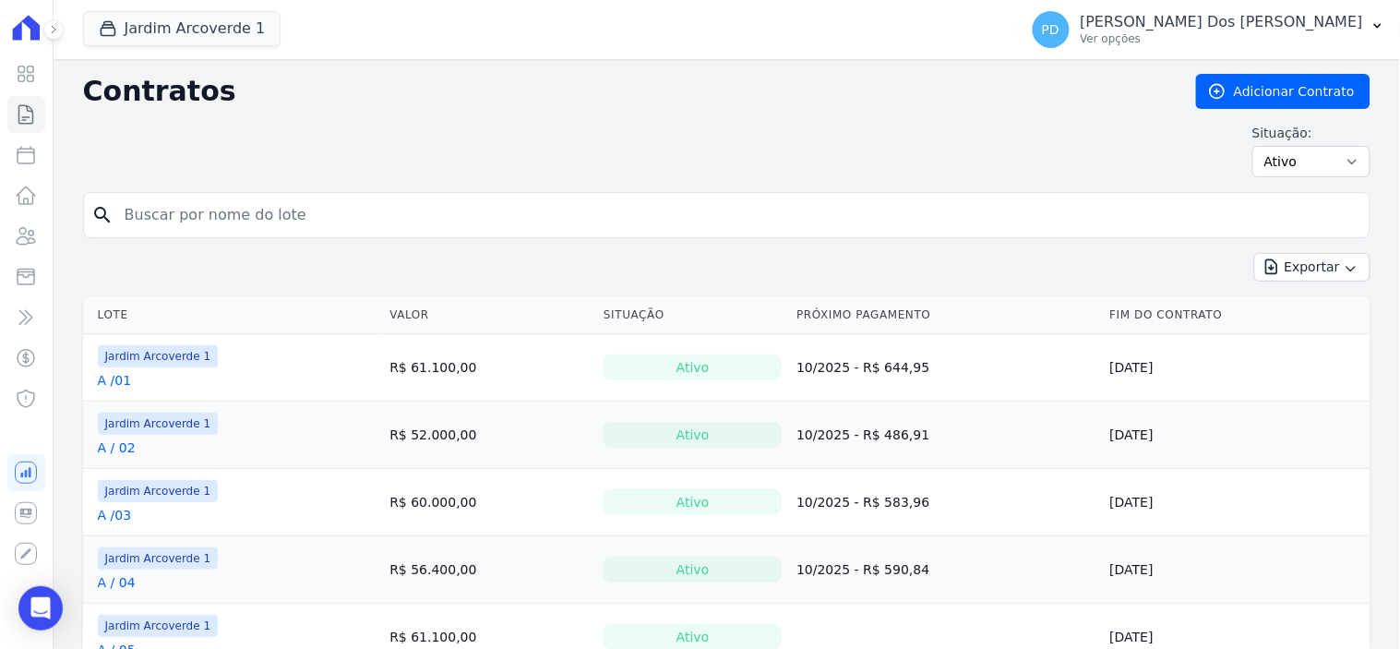
click at [204, 216] on input "search" at bounding box center [738, 215] width 1249 height 37
type input "b / 25"
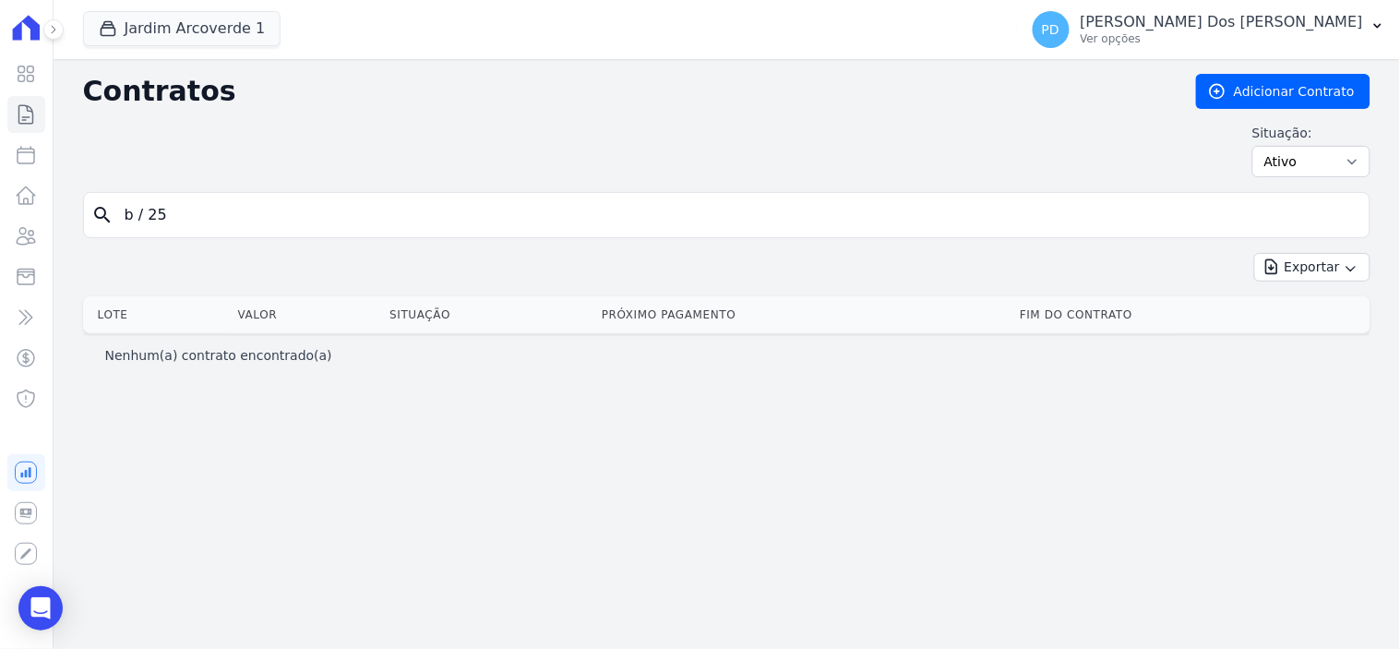
click at [148, 223] on input "b / 25" at bounding box center [738, 215] width 1249 height 37
type input "b /25"
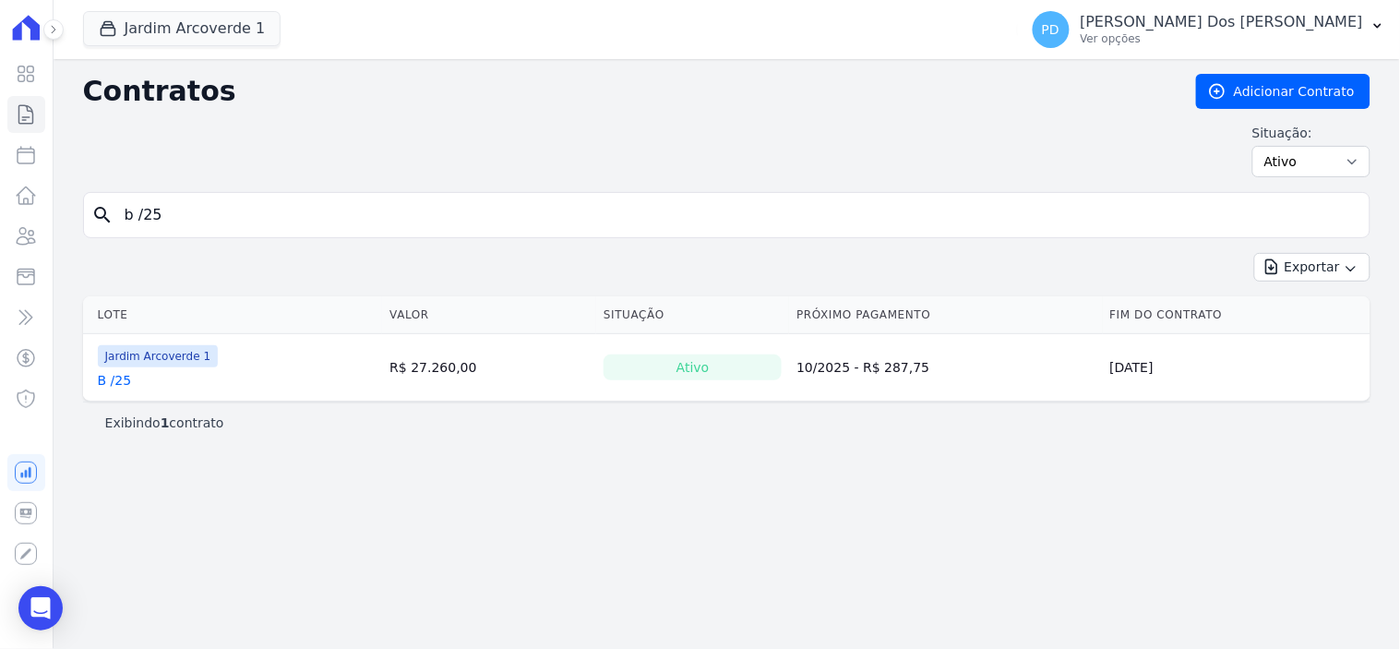
click at [121, 382] on link "B /25" at bounding box center [115, 380] width 34 height 18
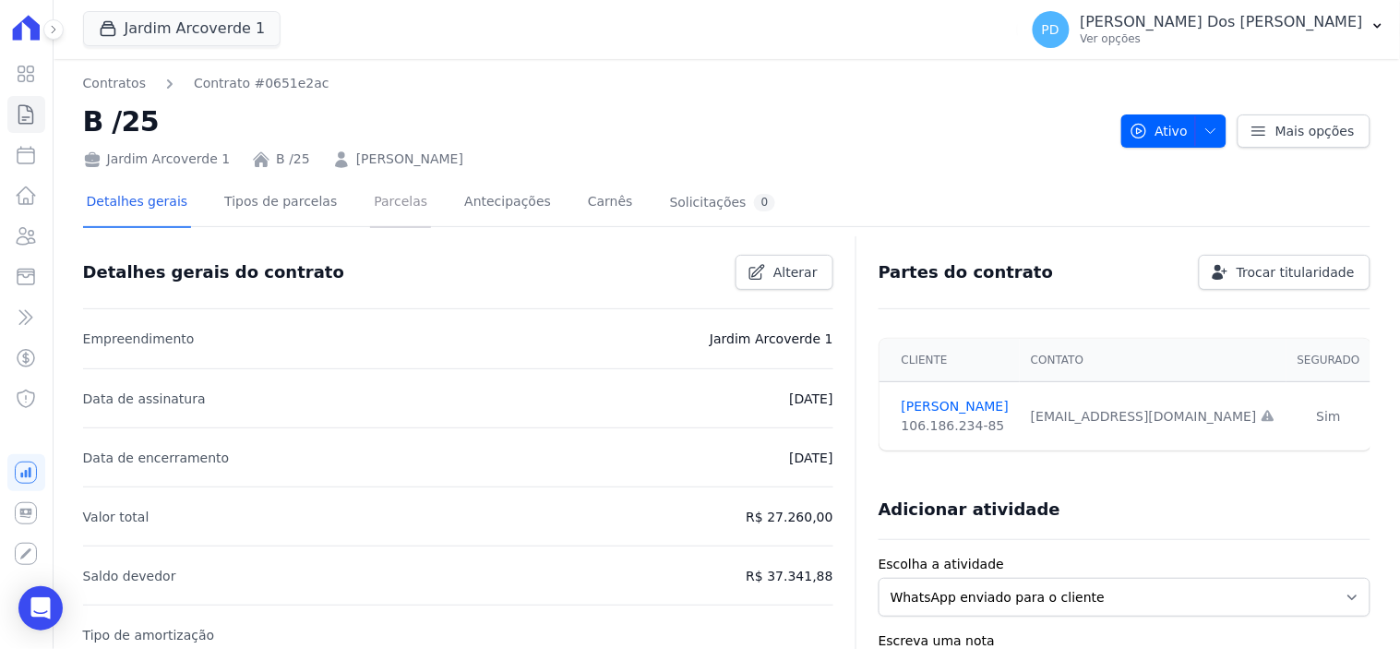
click at [370, 196] on link "Parcelas" at bounding box center [400, 203] width 61 height 49
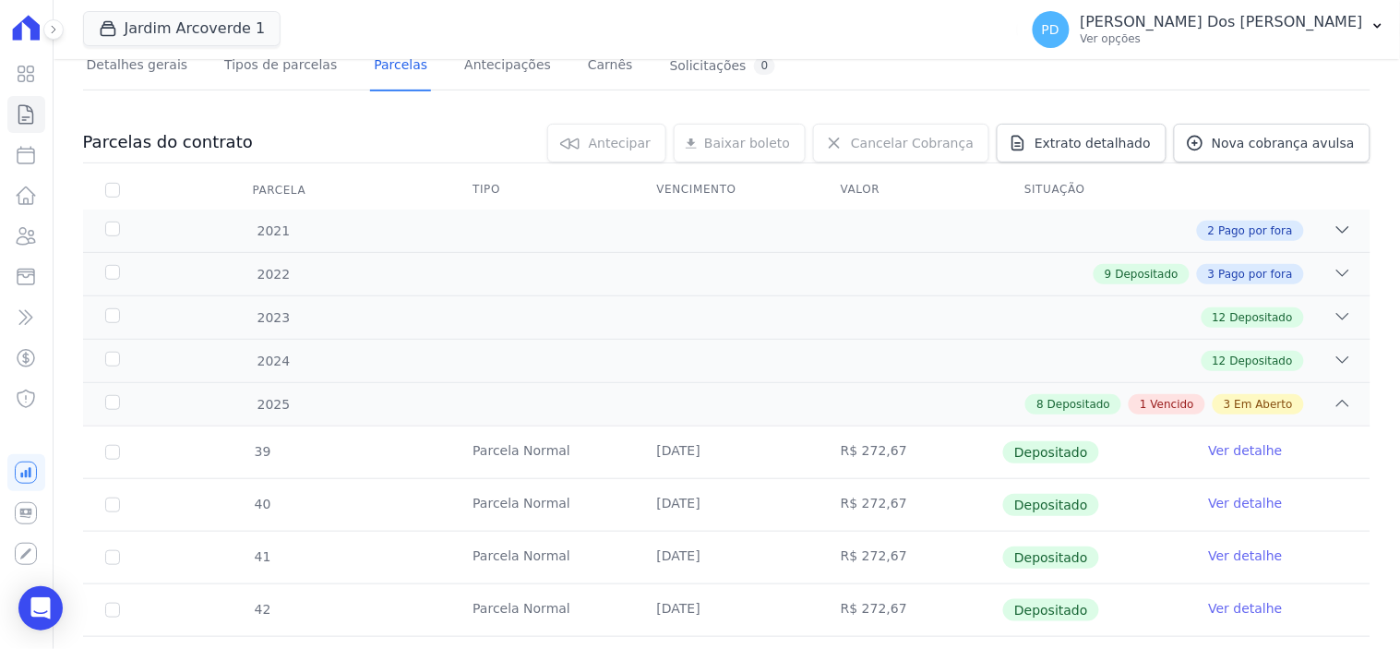
scroll to position [615, 0]
